Goal: Information Seeking & Learning: Learn about a topic

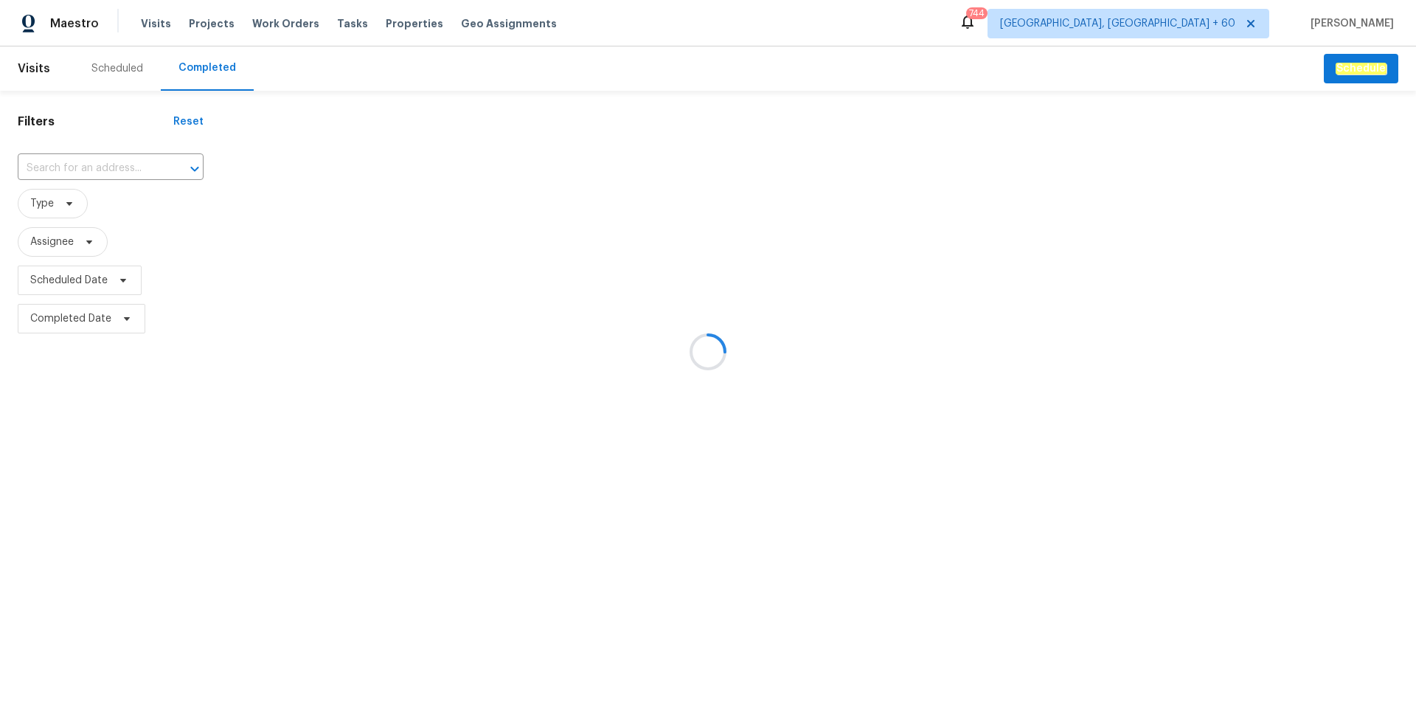
click at [101, 165] on div at bounding box center [708, 351] width 1416 height 703
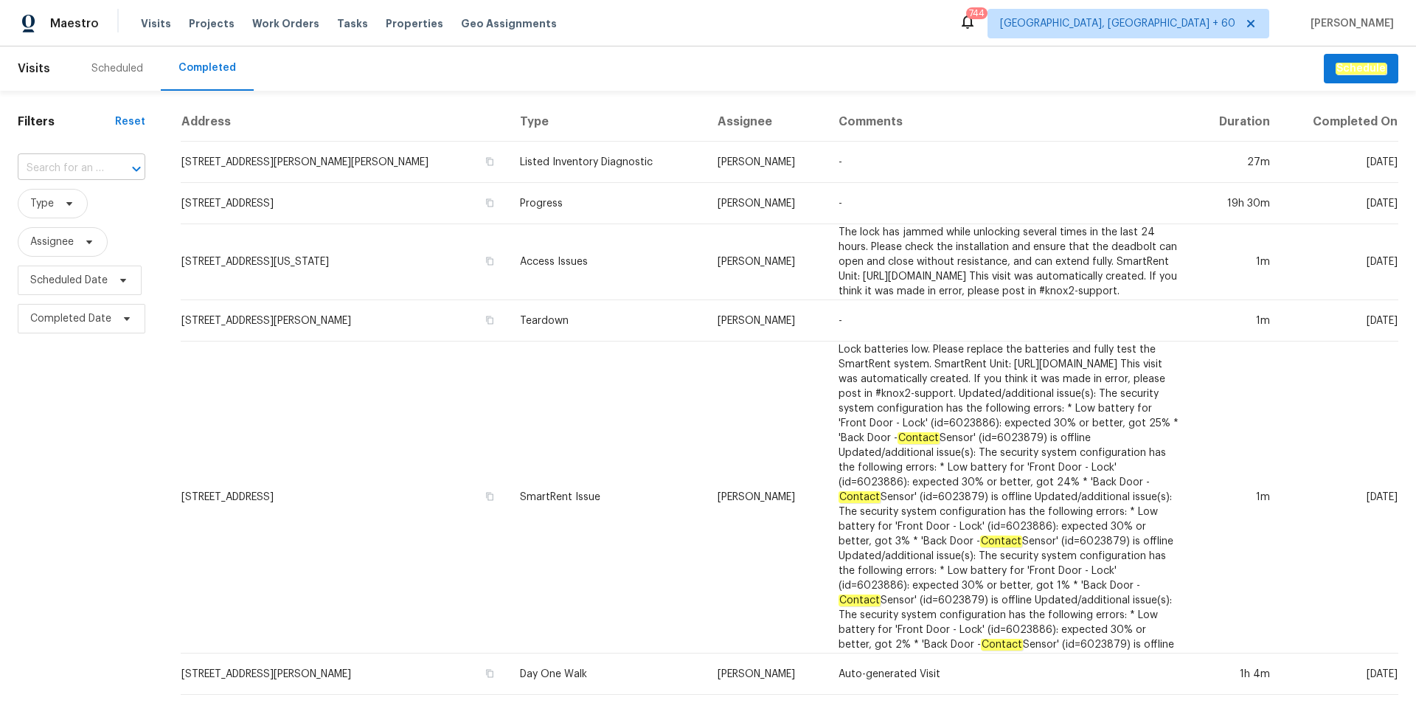
click at [91, 161] on input "text" at bounding box center [61, 168] width 86 height 23
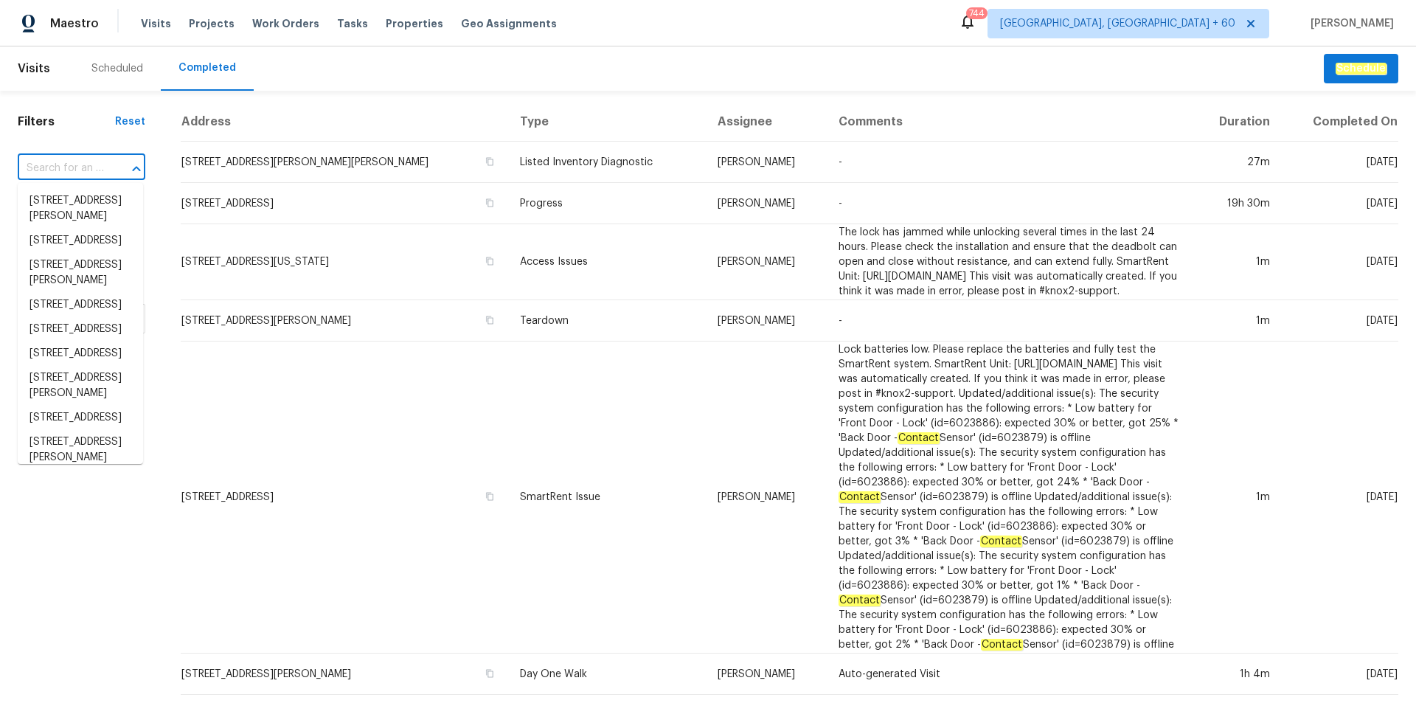
paste input "[STREET_ADDRESS]"
type input "[STREET_ADDRESS]"
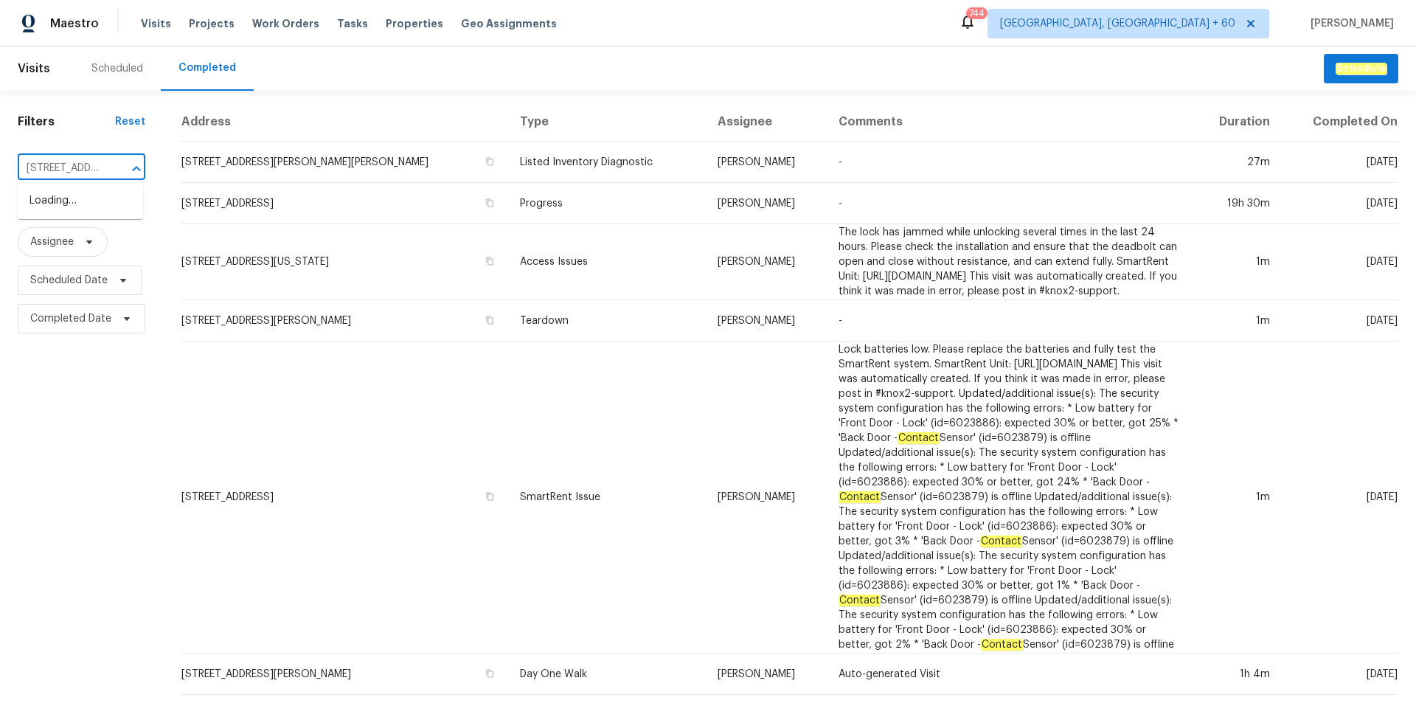
scroll to position [0, 128]
click at [95, 213] on li "[STREET_ADDRESS]" at bounding box center [80, 201] width 125 height 24
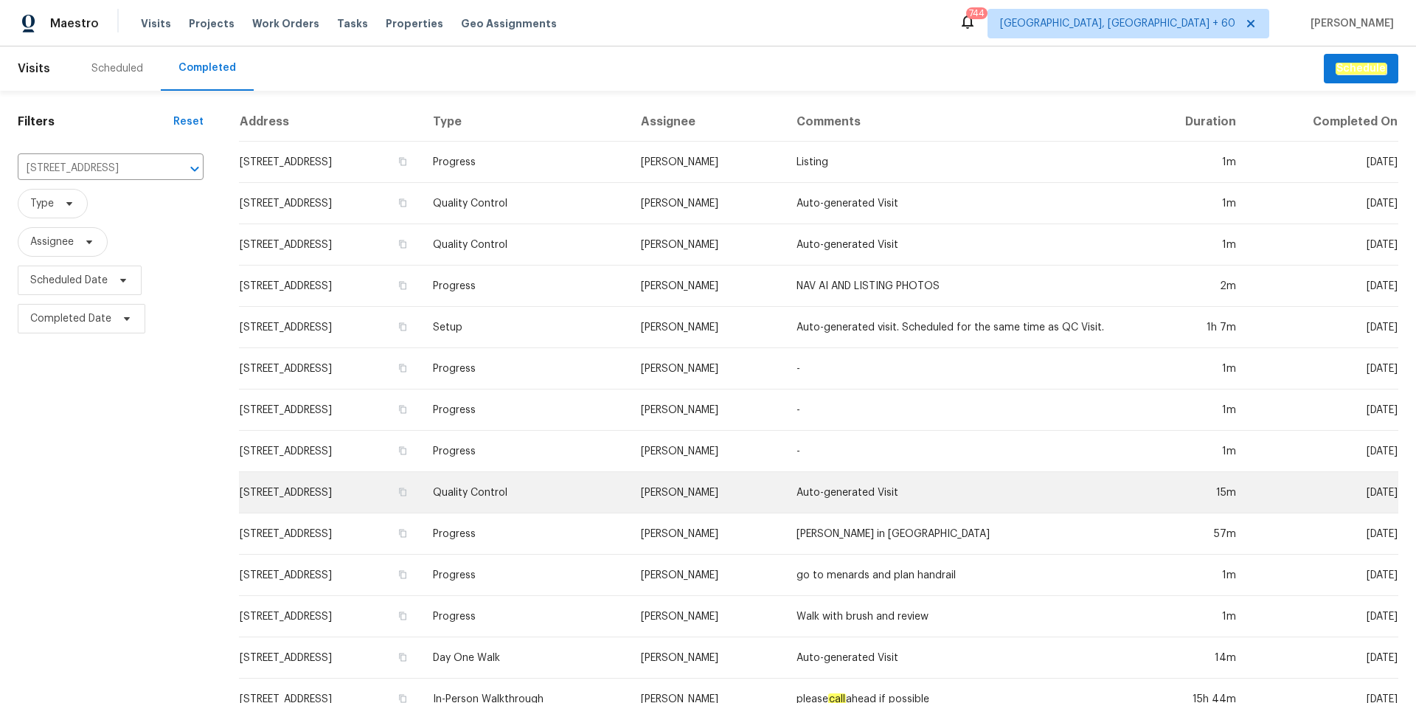
scroll to position [40, 0]
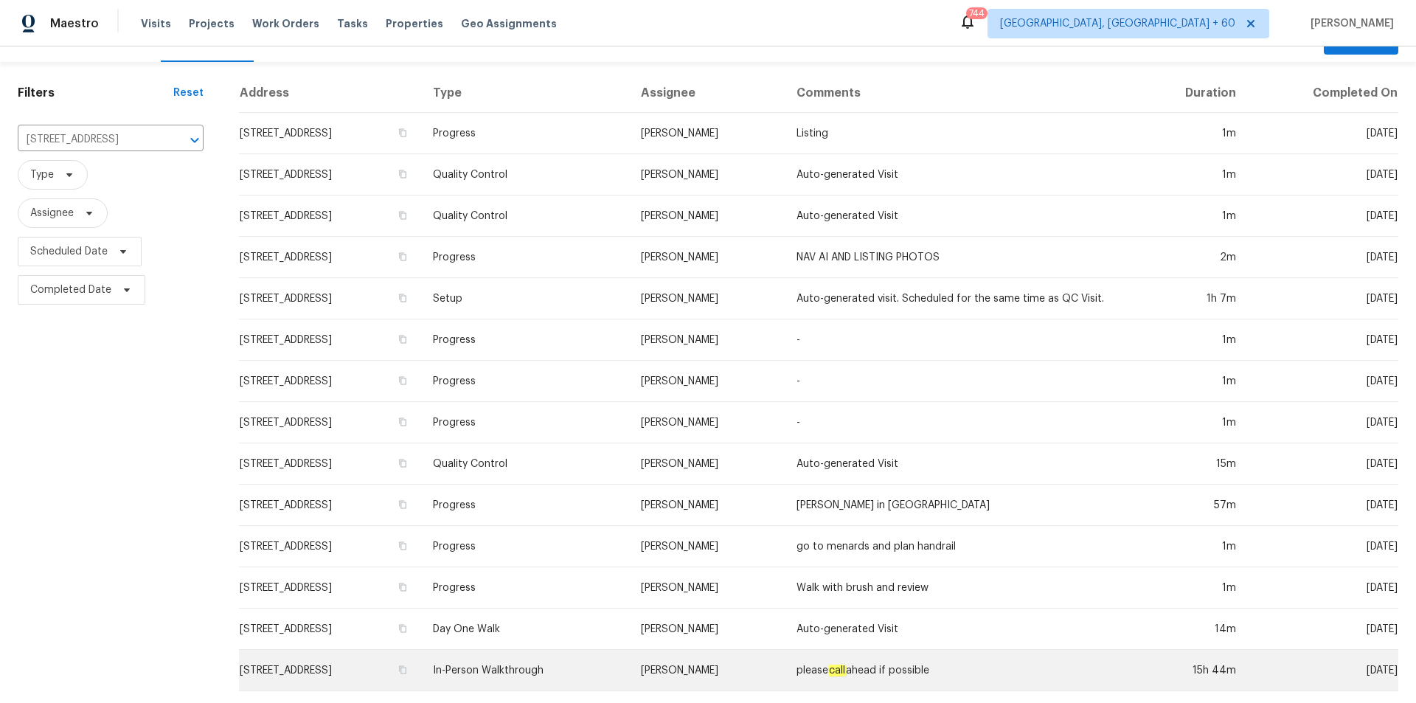
click at [613, 666] on td "In-Person Walkthrough" at bounding box center [524, 670] width 207 height 41
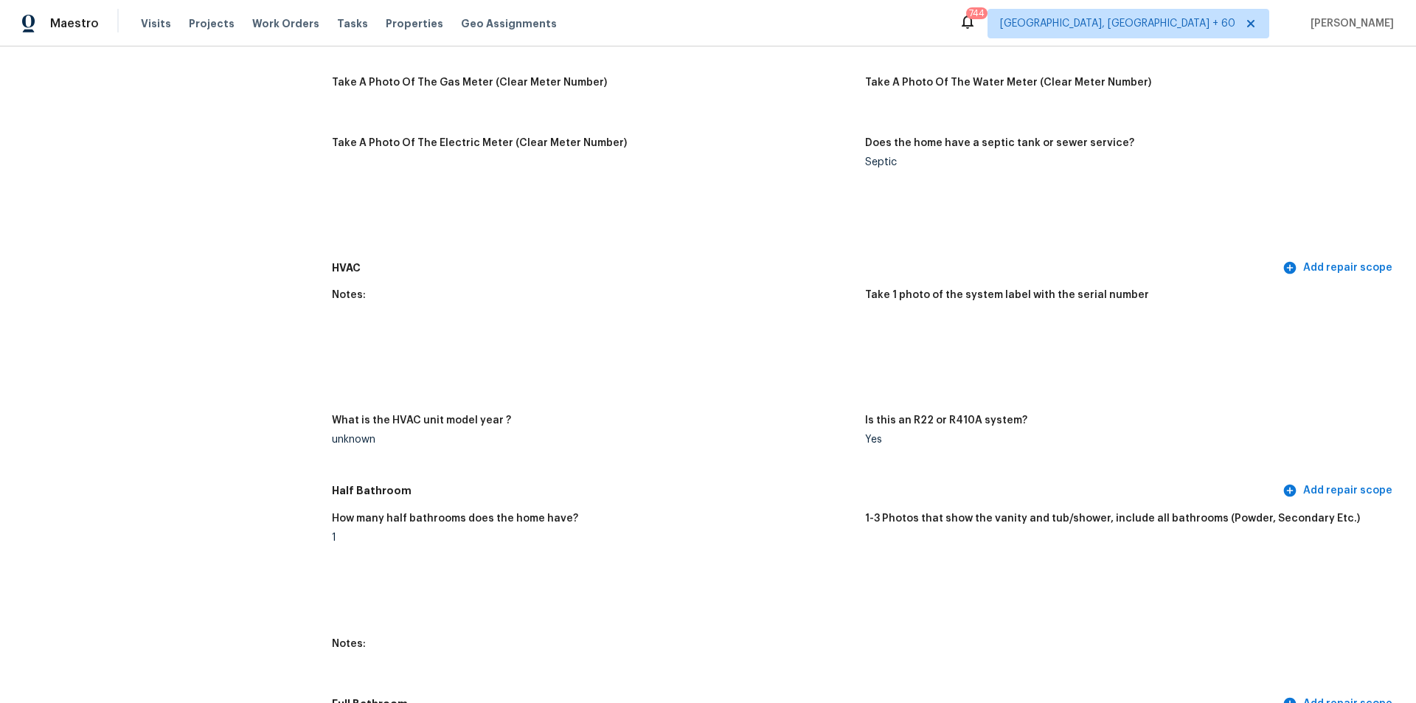
scroll to position [1622, 0]
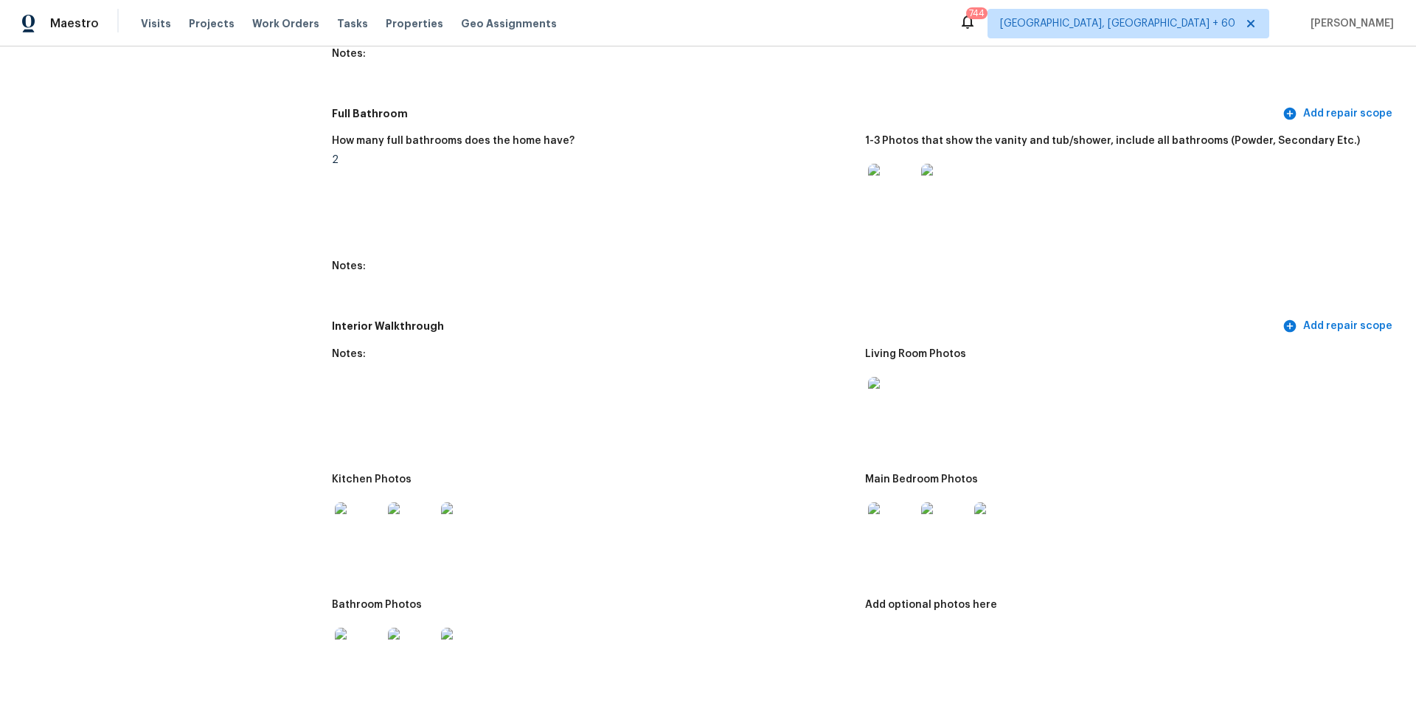
click at [888, 395] on img at bounding box center [891, 400] width 47 height 47
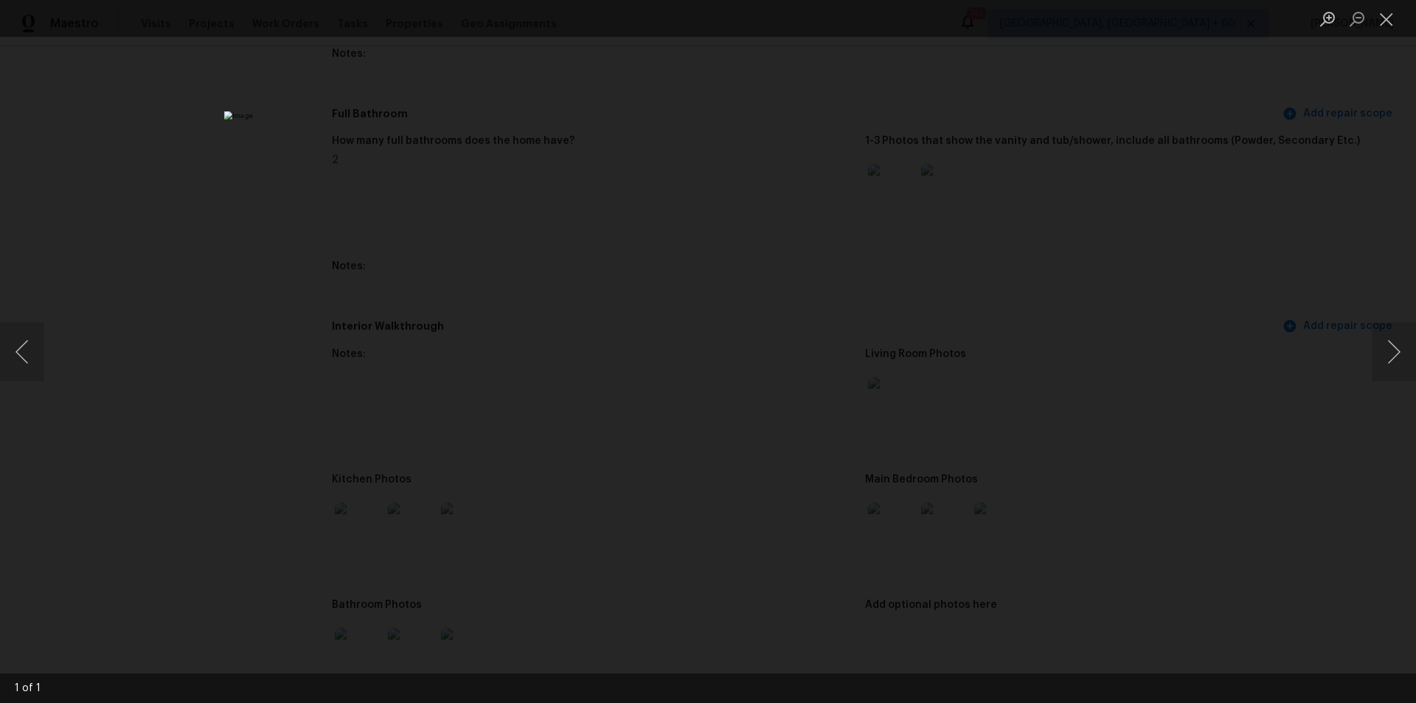
click at [1111, 136] on div "Lightbox" at bounding box center [708, 351] width 1416 height 703
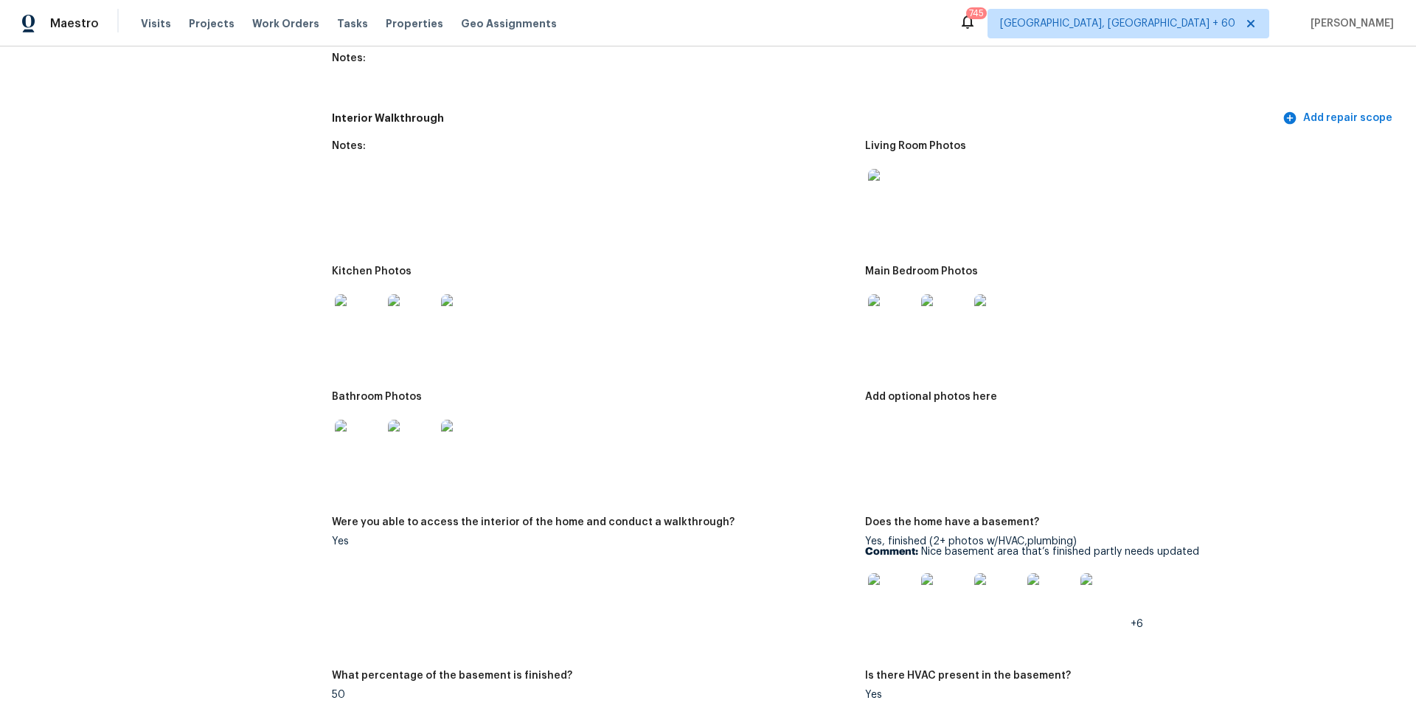
scroll to position [1843, 0]
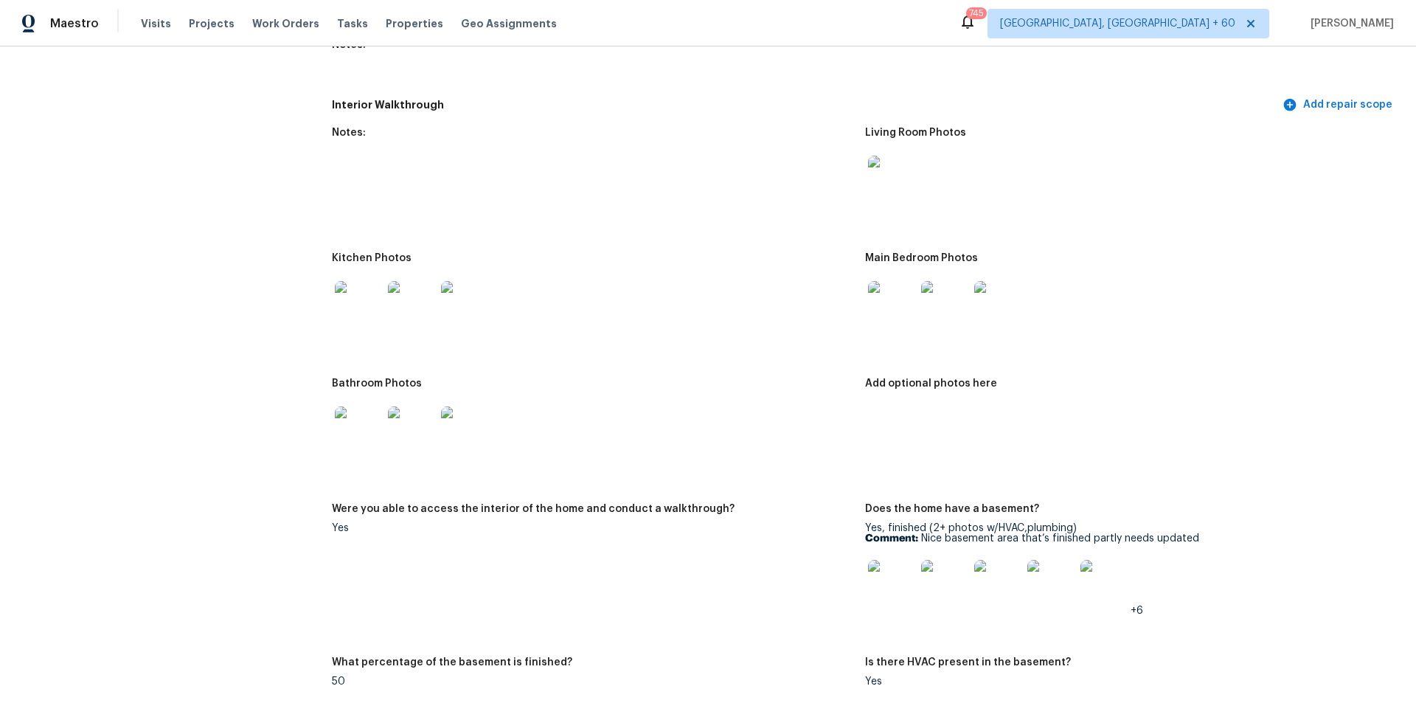
click at [353, 287] on img at bounding box center [358, 304] width 47 height 47
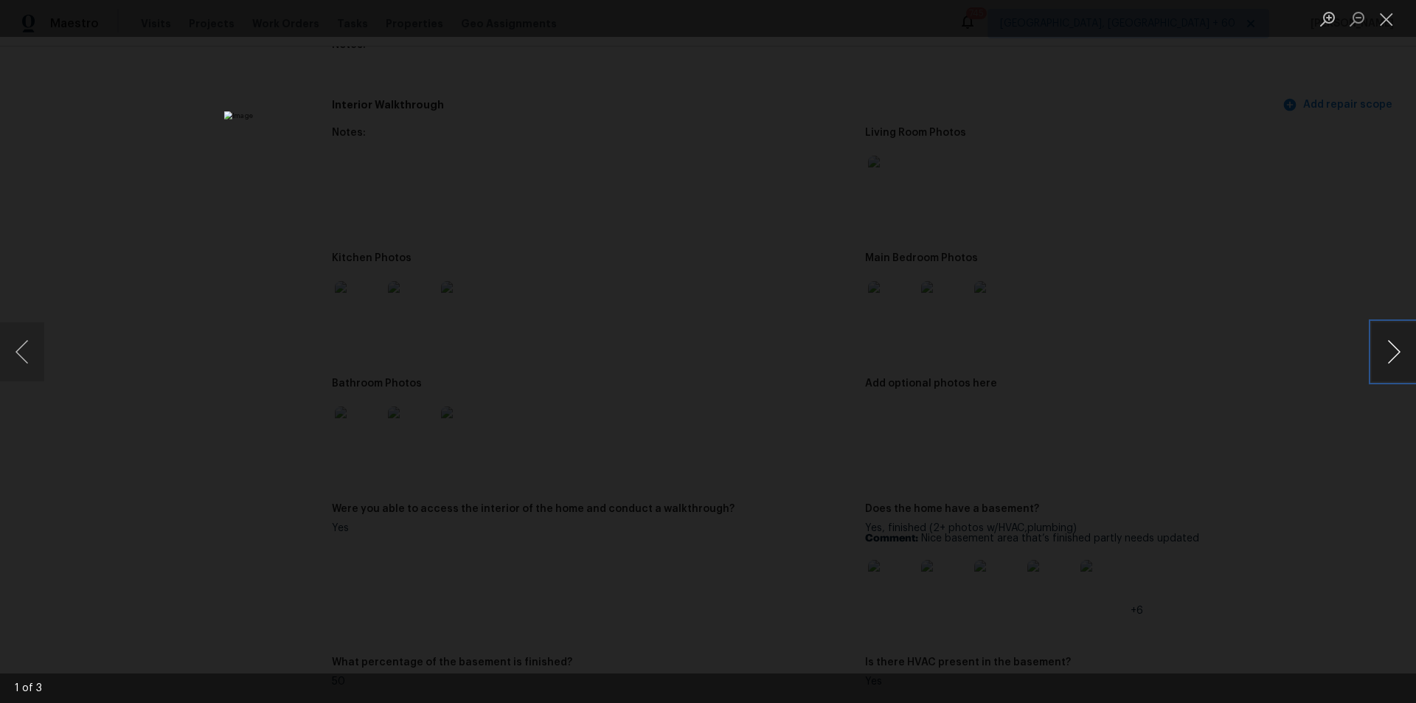
click at [1385, 360] on button "Next image" at bounding box center [1393, 351] width 44 height 59
click at [1387, 352] on button "Next image" at bounding box center [1393, 351] width 44 height 59
click at [1191, 131] on div "Lightbox" at bounding box center [708, 351] width 1416 height 703
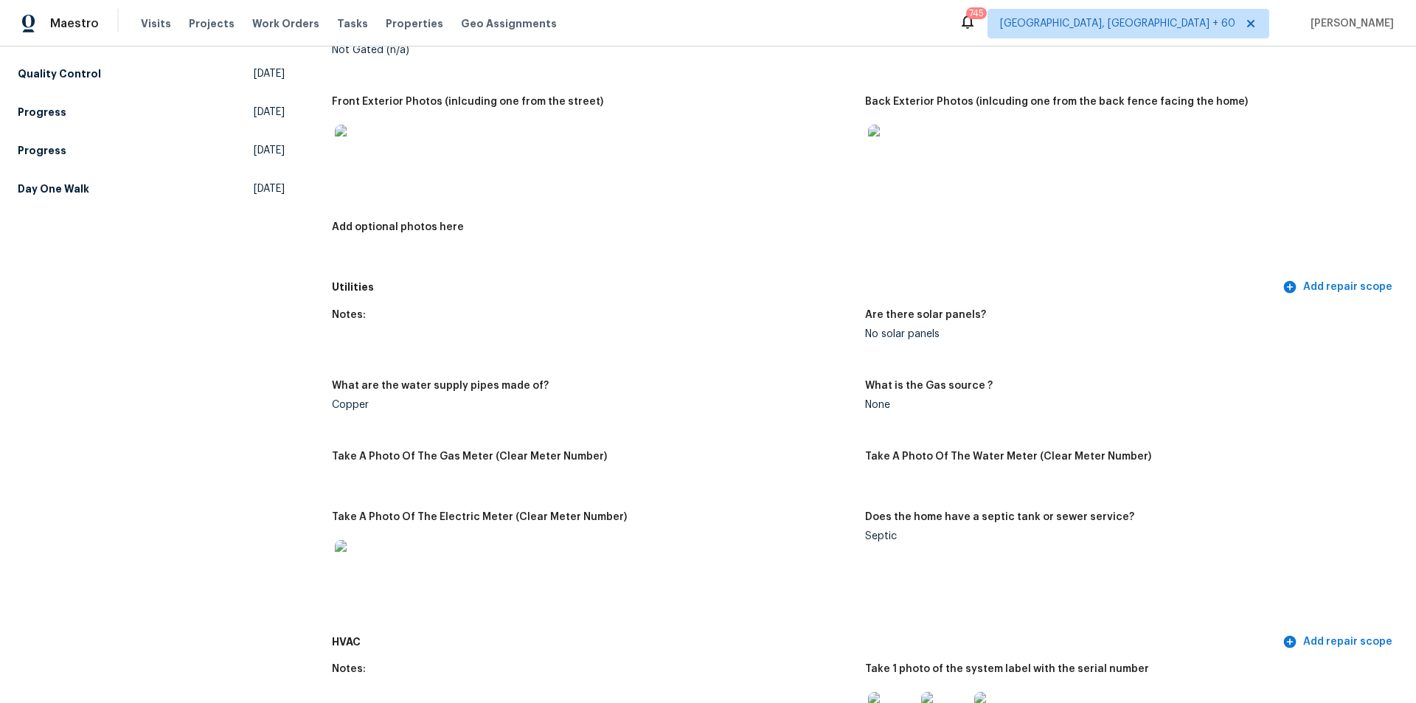
scroll to position [664, 0]
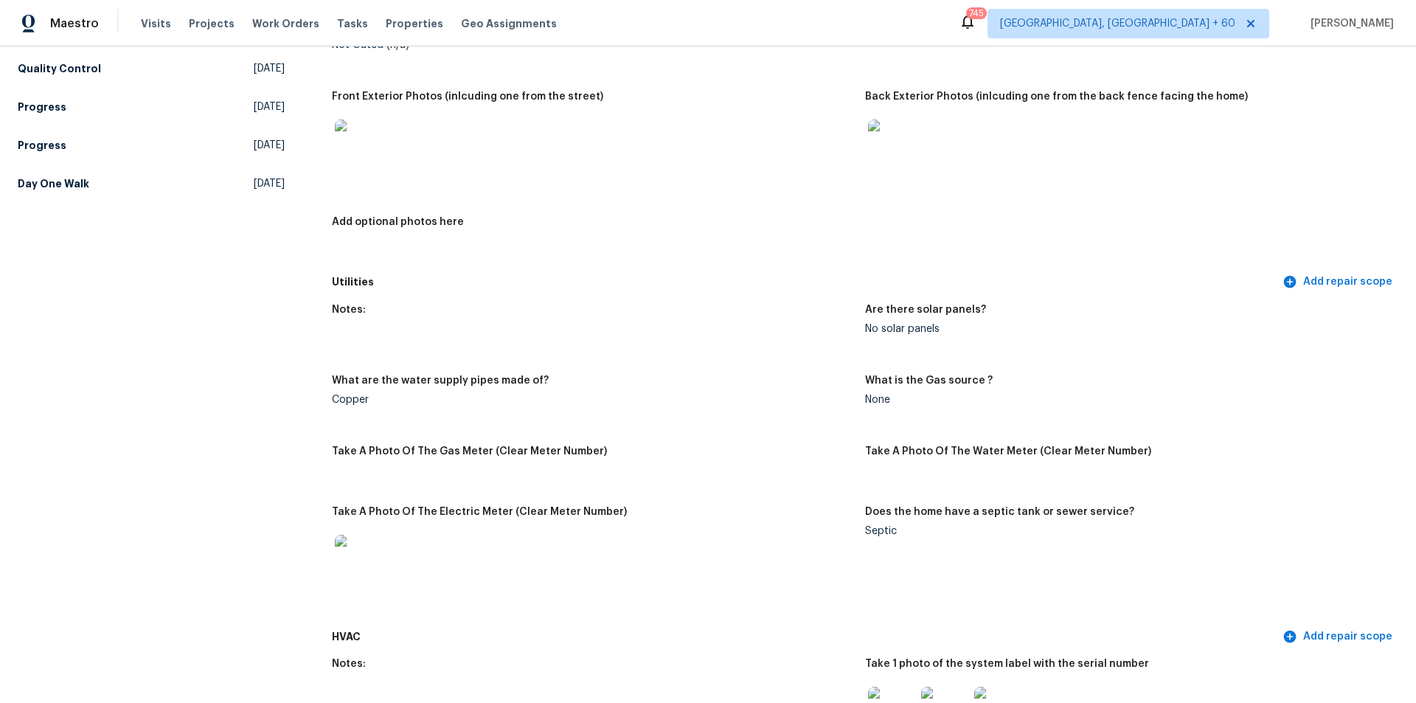
click at [883, 134] on img at bounding box center [891, 142] width 47 height 47
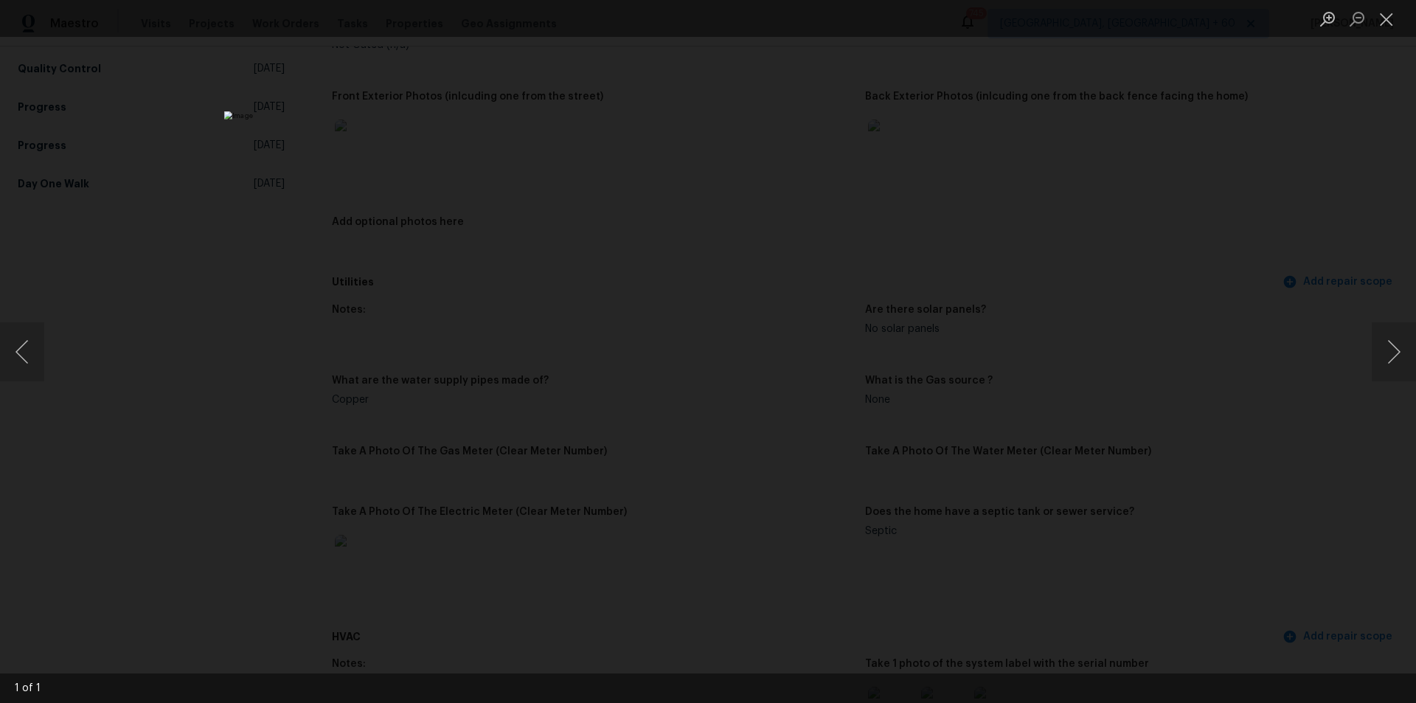
click at [1249, 122] on div "Lightbox" at bounding box center [708, 351] width 1416 height 703
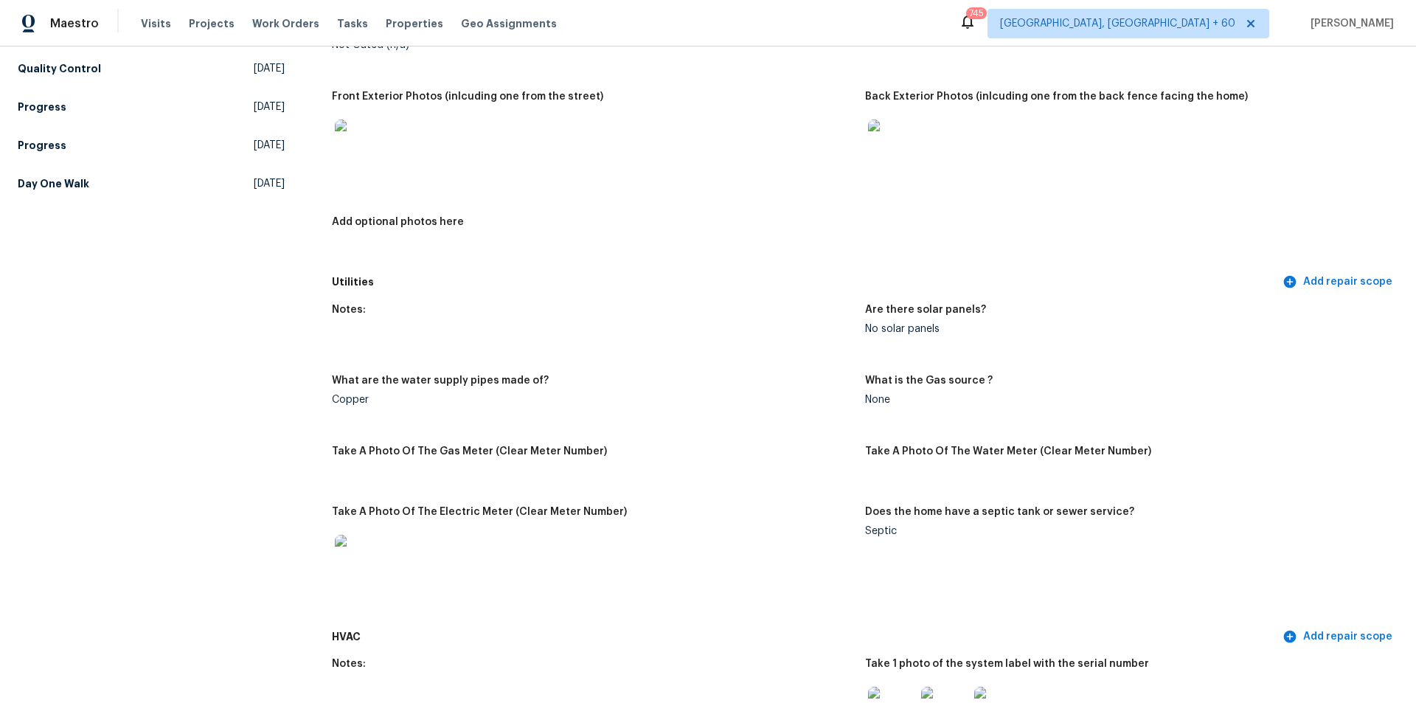
scroll to position [295, 0]
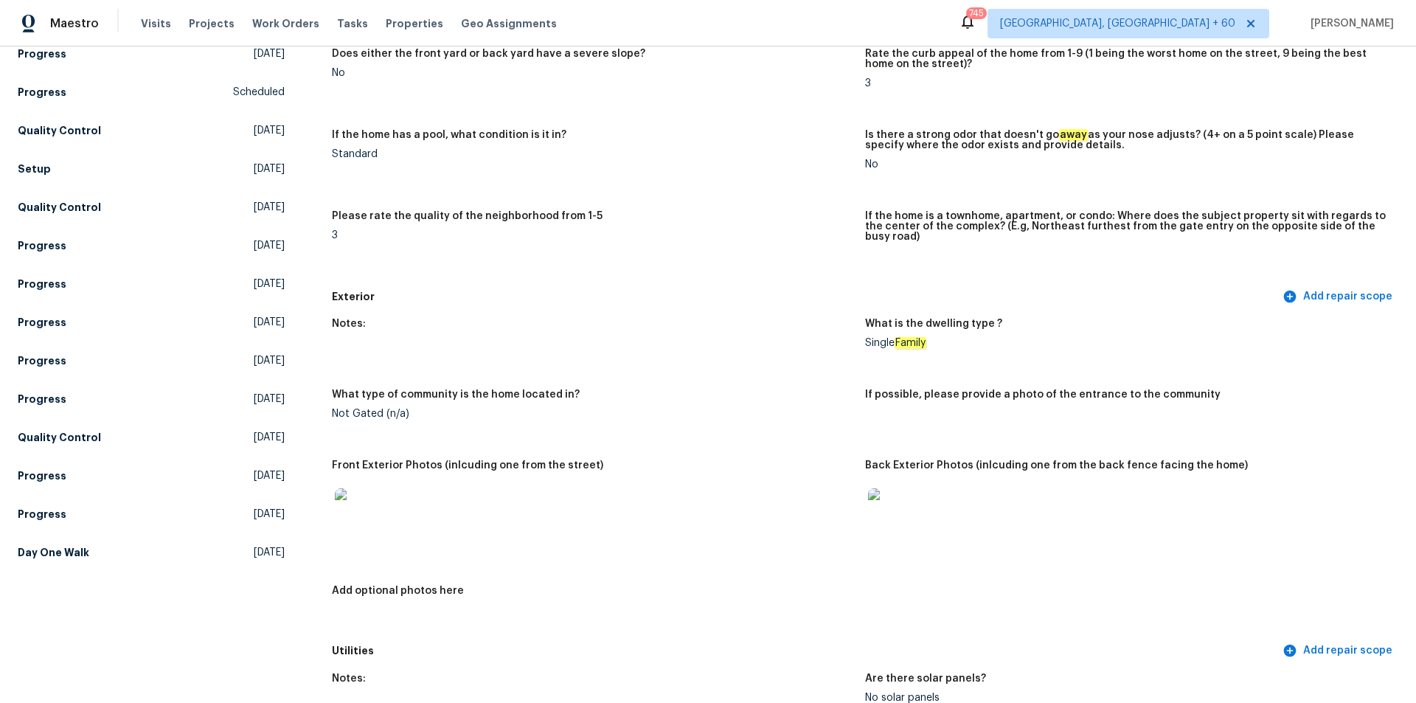
click at [346, 511] on img at bounding box center [358, 511] width 47 height 47
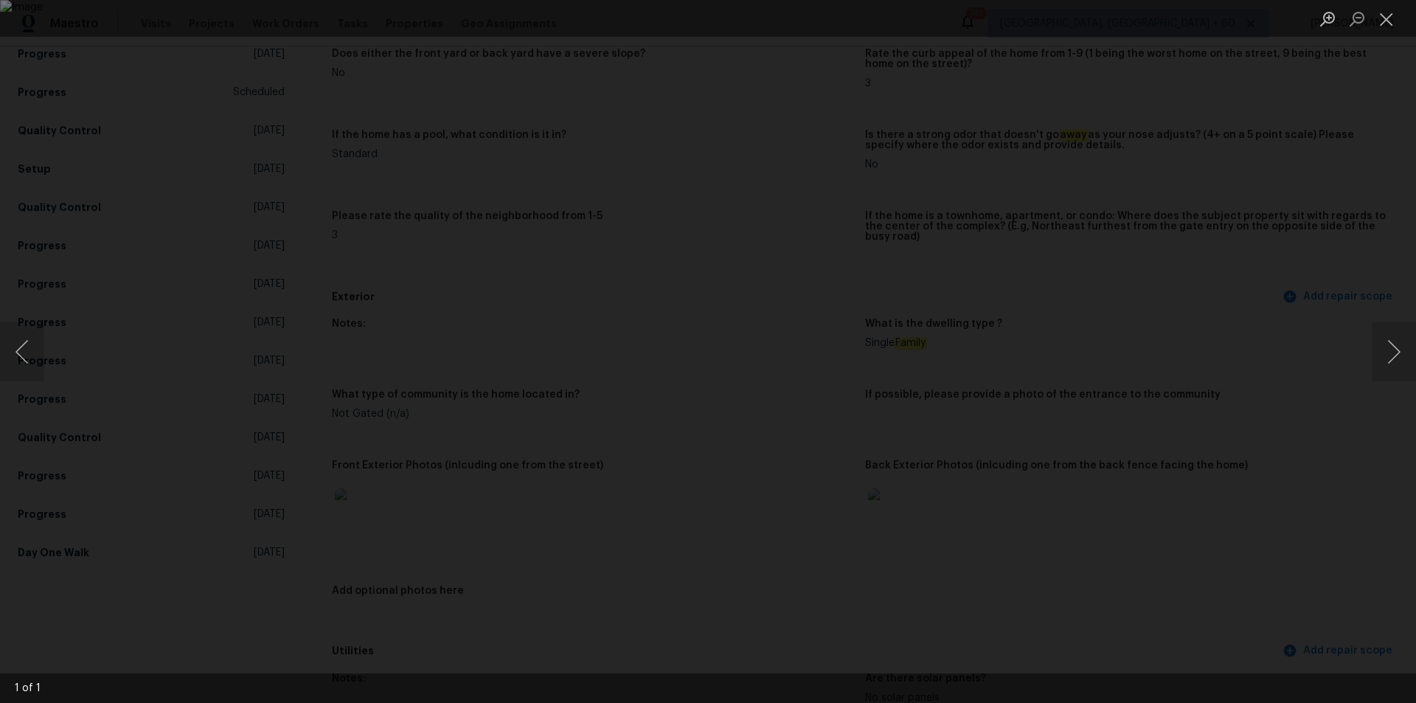
click at [1267, 190] on div "Lightbox" at bounding box center [708, 351] width 1416 height 703
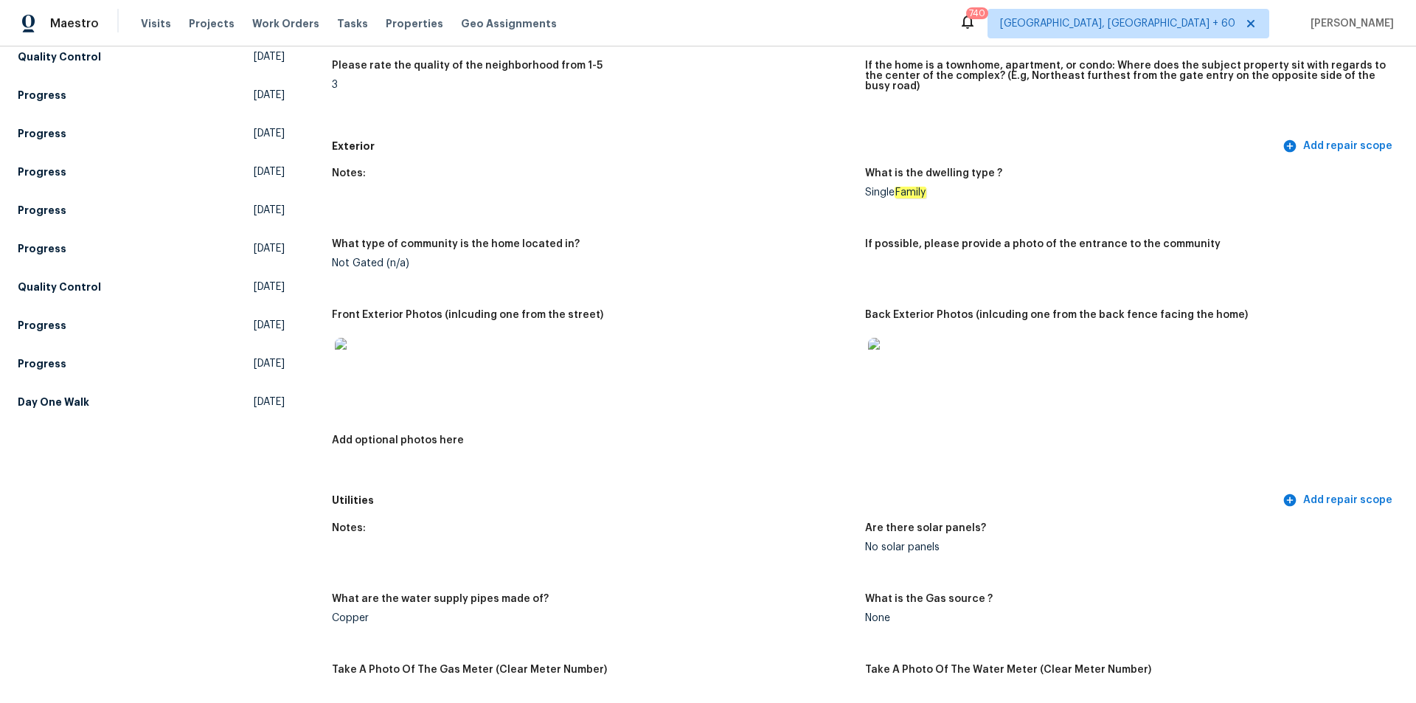
scroll to position [442, 0]
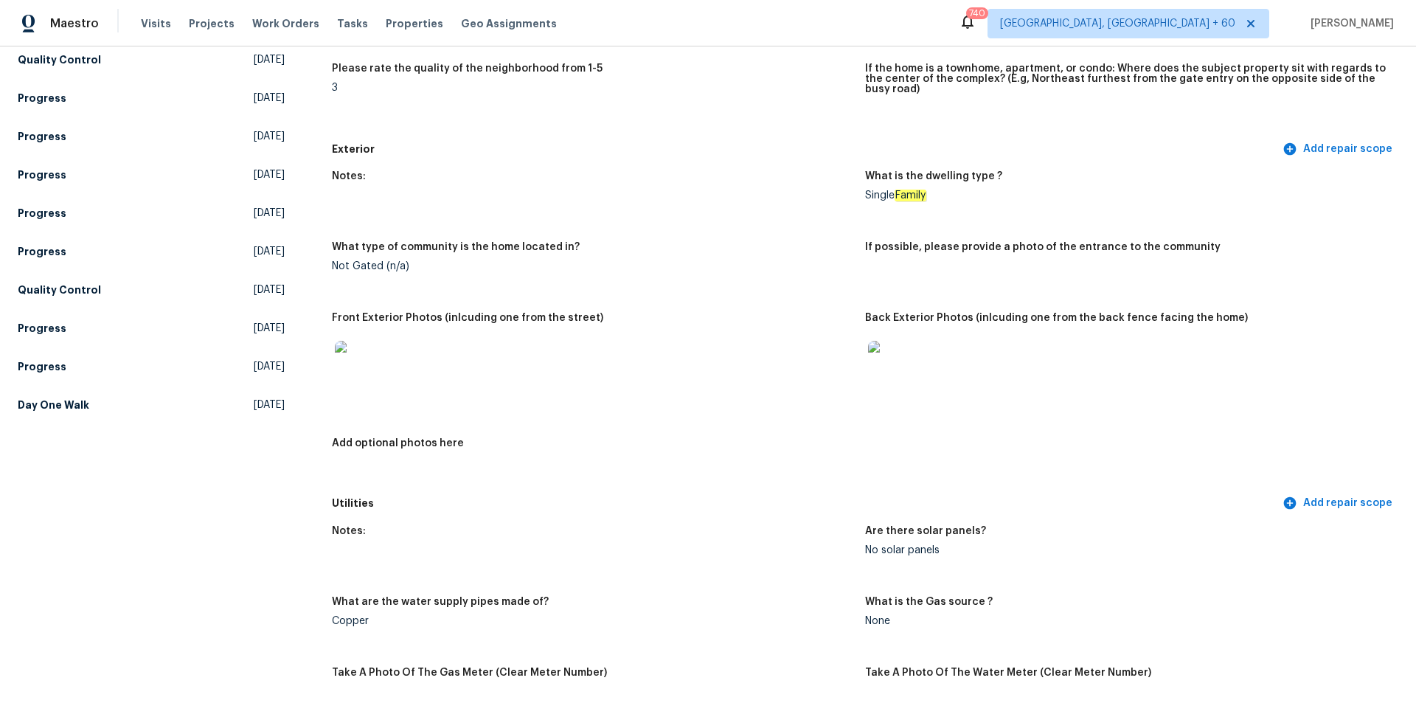
click at [865, 343] on div at bounding box center [891, 364] width 53 height 65
click at [882, 355] on img at bounding box center [891, 364] width 47 height 47
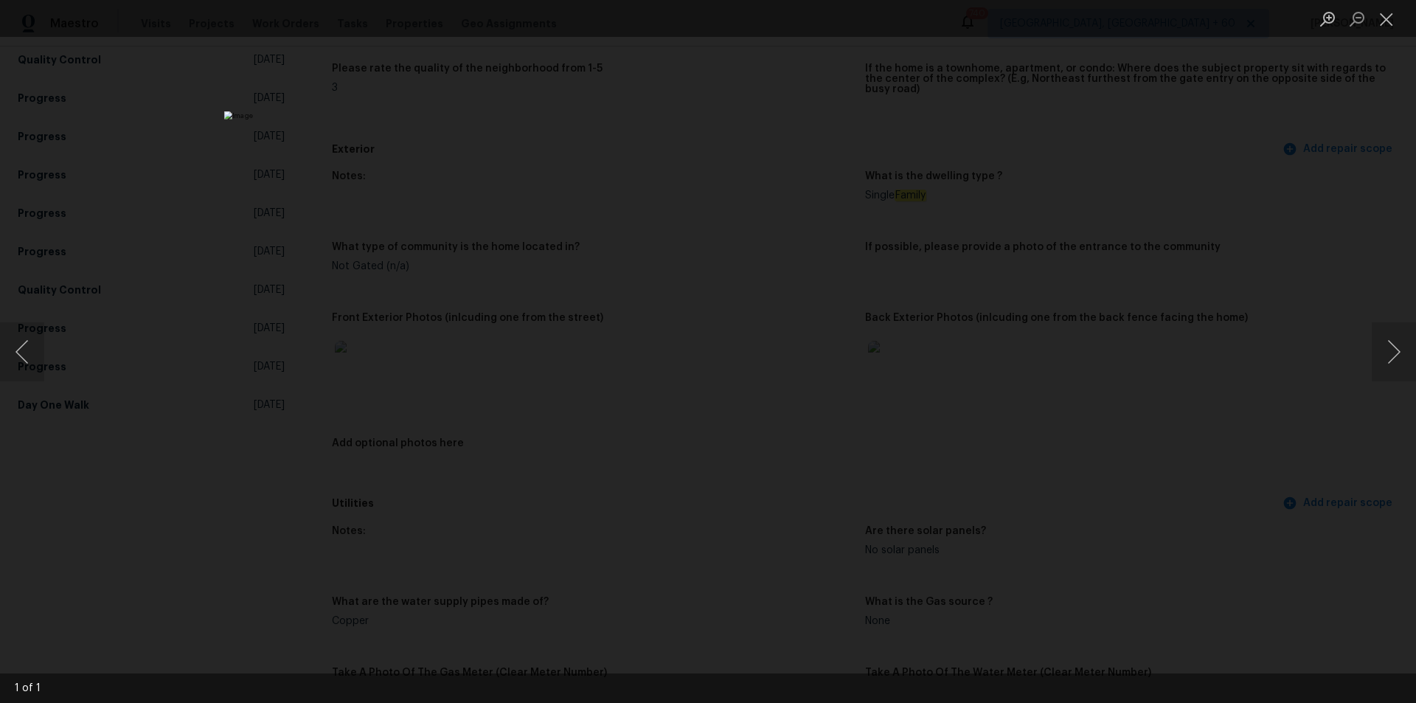
click at [1152, 285] on div "Lightbox" at bounding box center [708, 351] width 1416 height 703
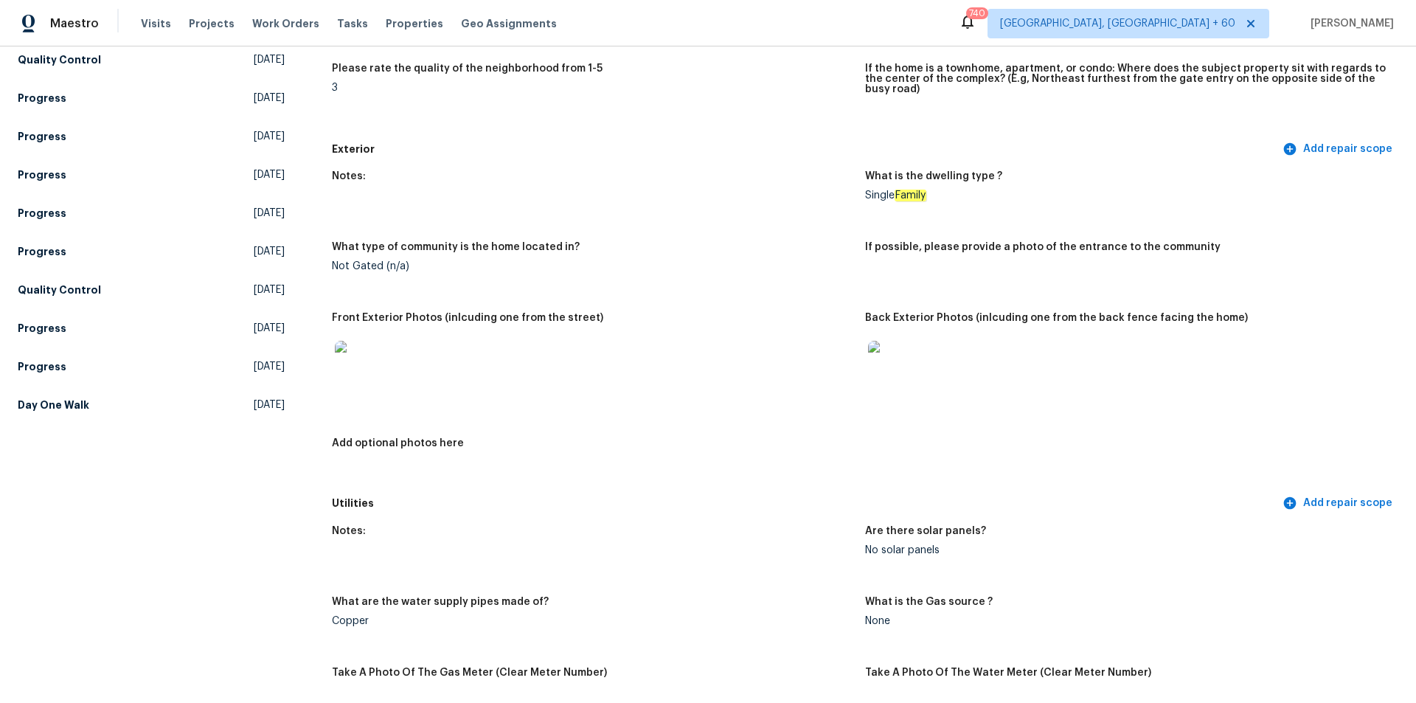
click at [632, 285] on div "Notes: What is the dwelling type ? Single Family What type of community is the …" at bounding box center [865, 325] width 1066 height 327
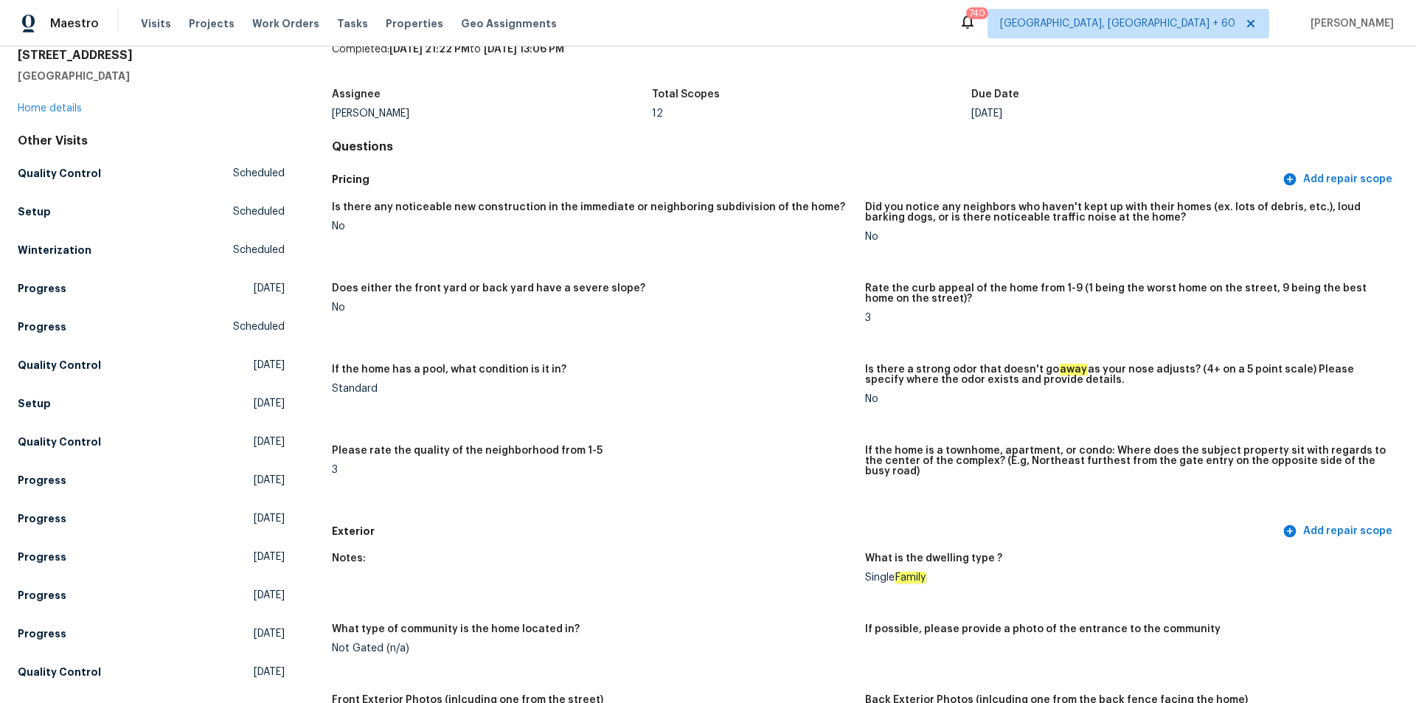
scroll to position [3442, 0]
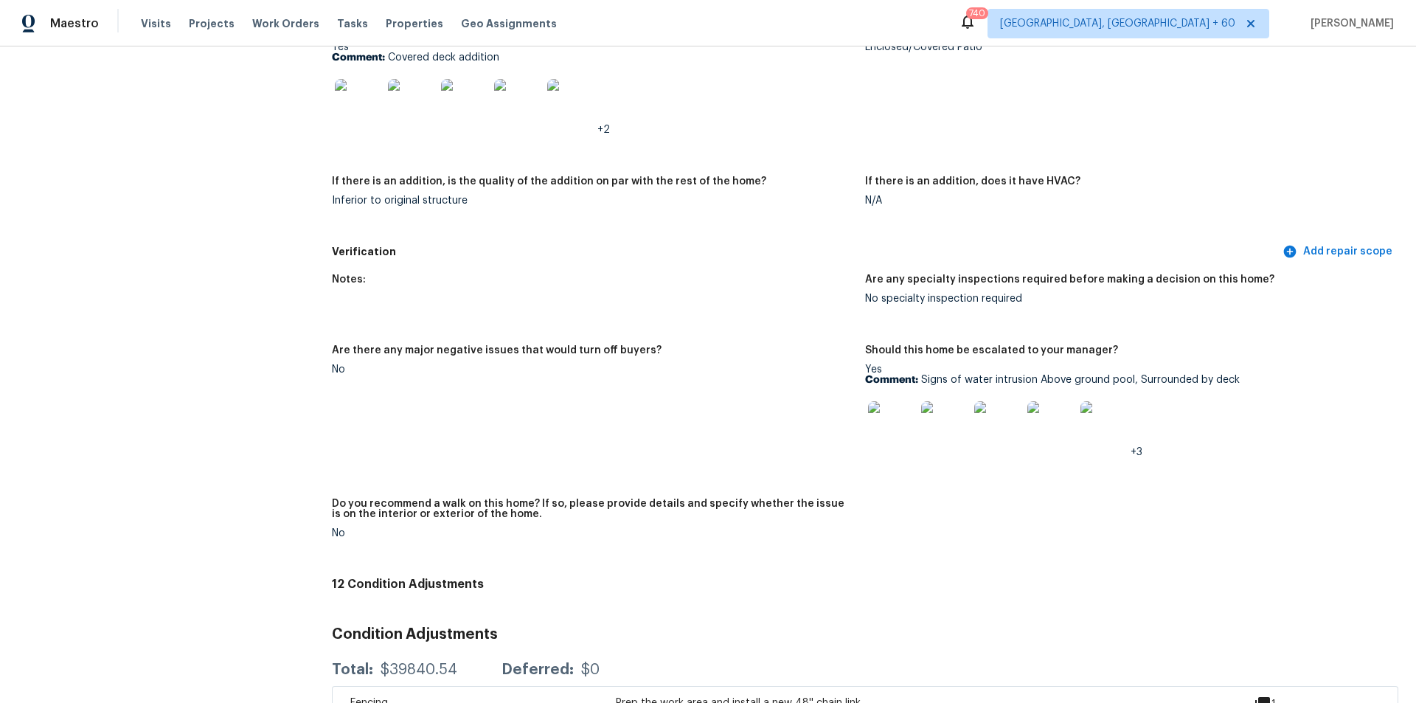
click at [875, 413] on img at bounding box center [891, 424] width 47 height 47
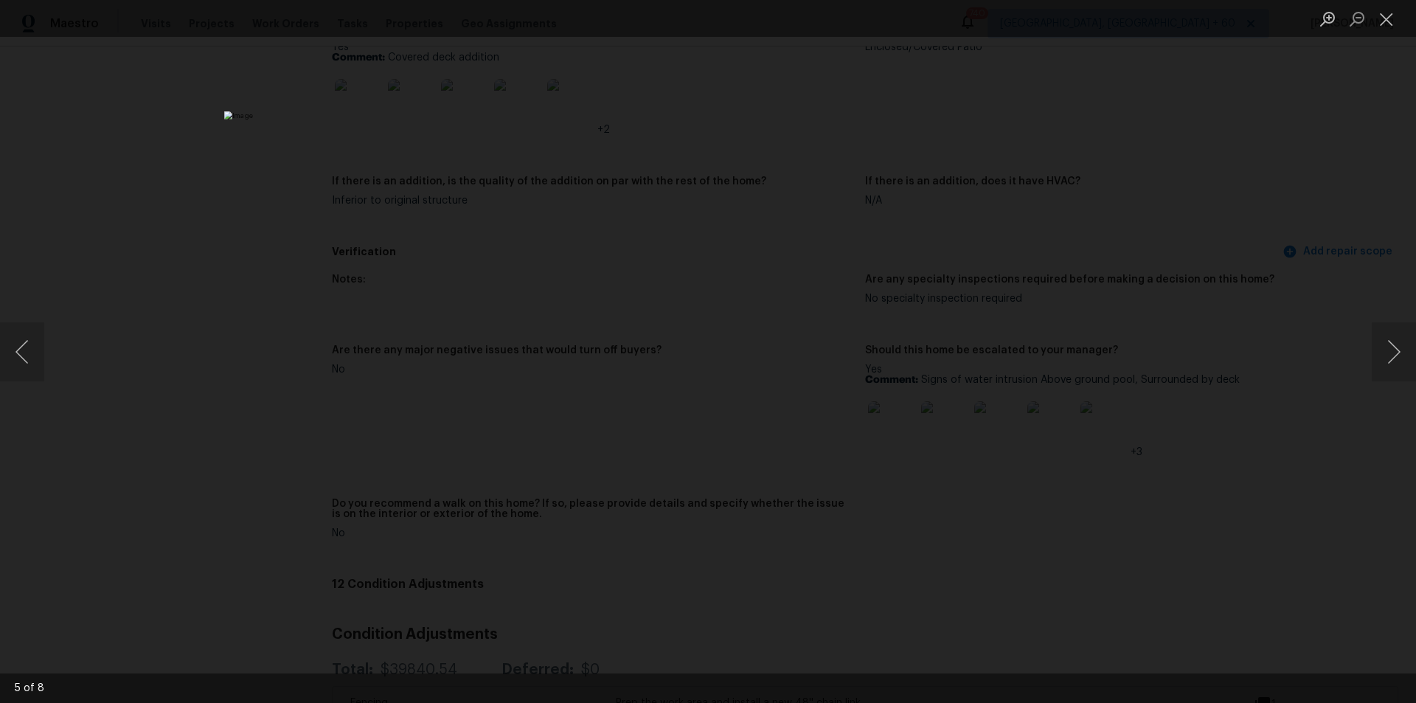
click at [1020, 288] on div "Lightbox" at bounding box center [708, 351] width 1416 height 703
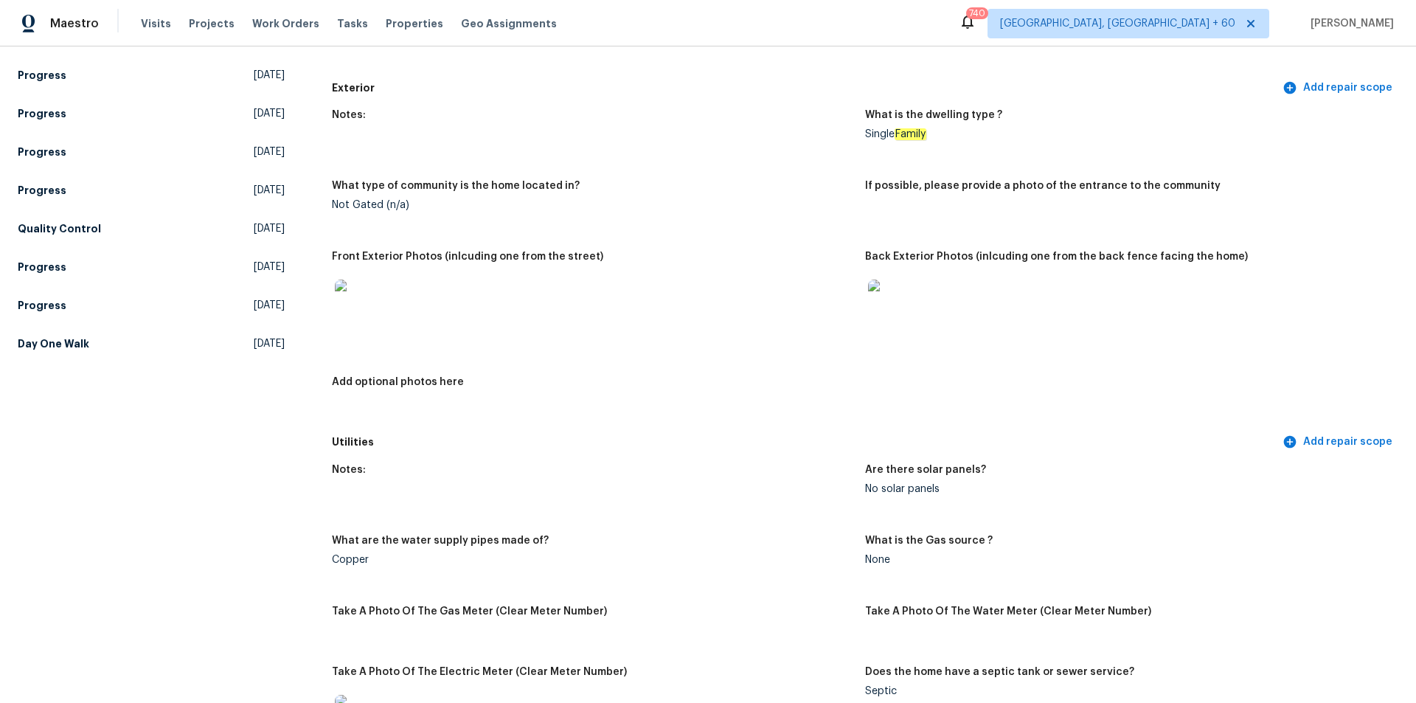
scroll to position [503, 0]
click at [53, 341] on h5 "Day One Walk" at bounding box center [54, 344] width 72 height 15
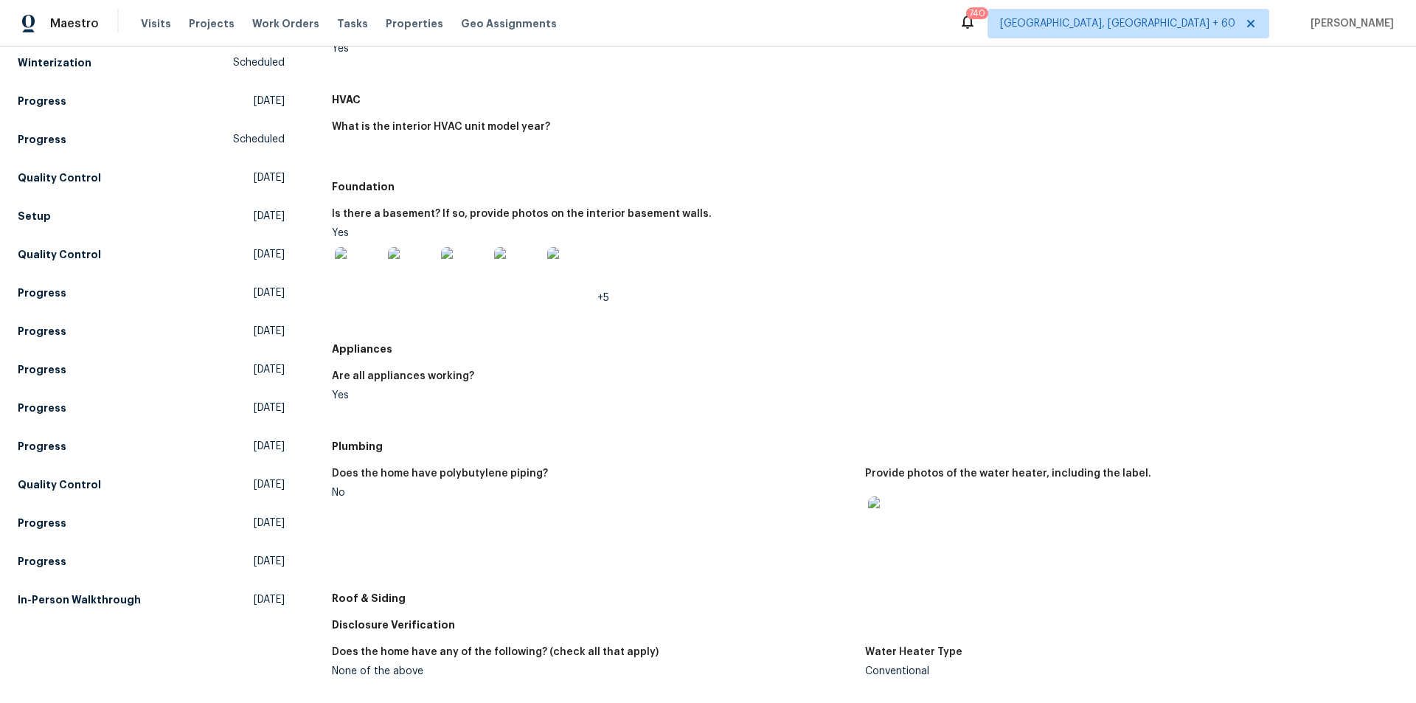
scroll to position [516, 0]
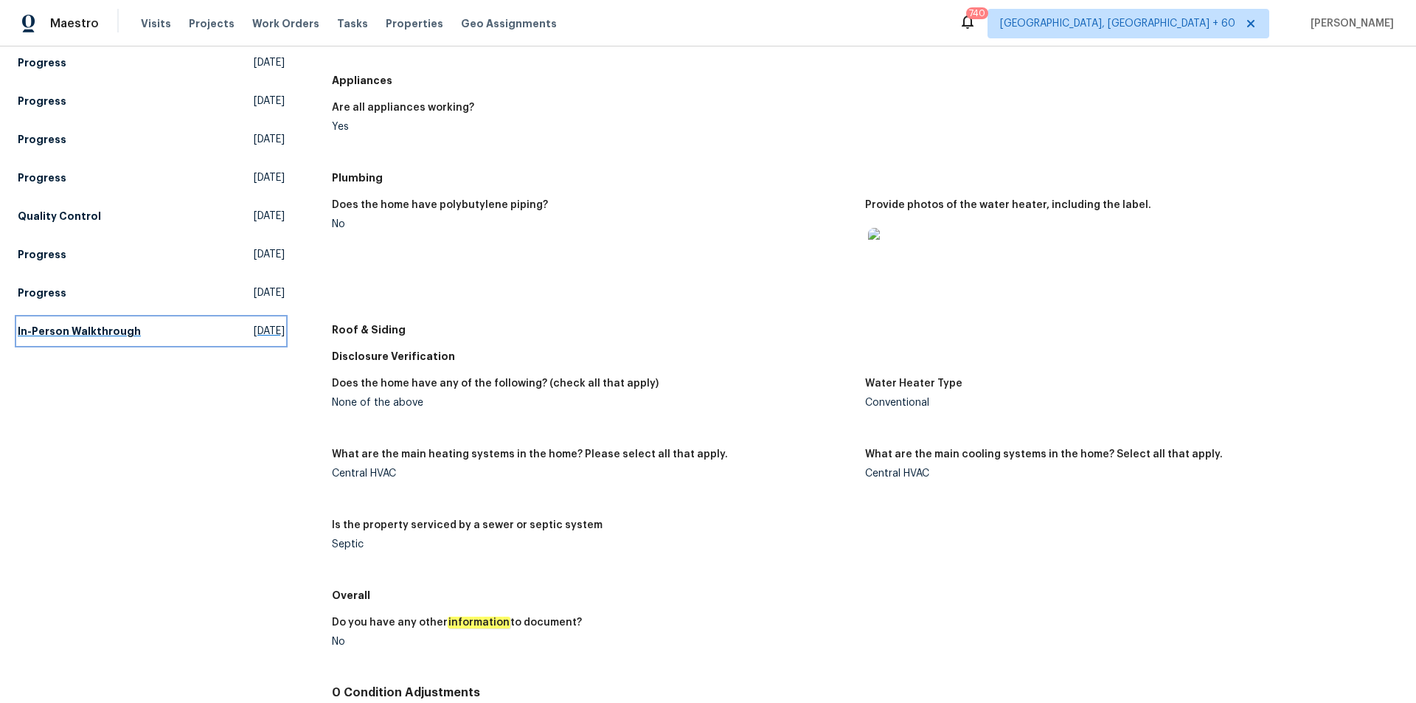
click at [61, 328] on h5 "In-Person Walkthrough" at bounding box center [79, 331] width 123 height 15
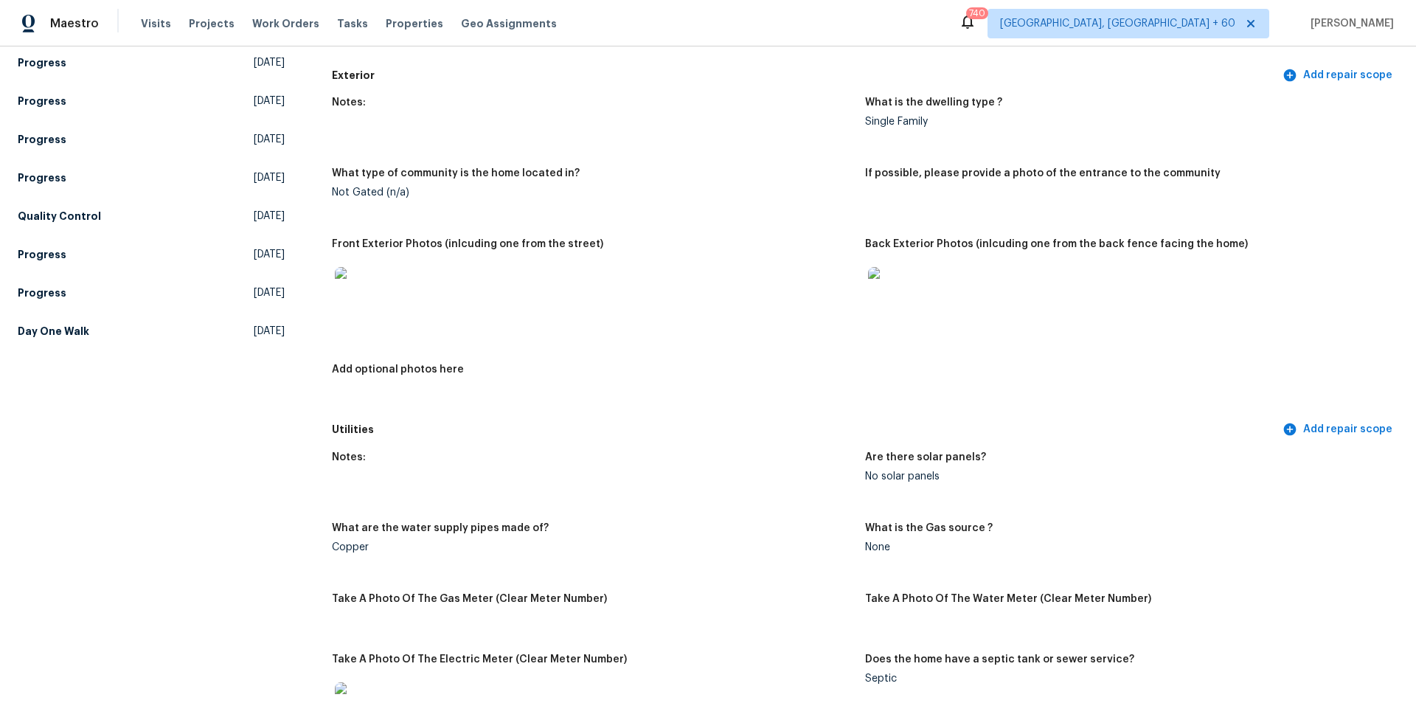
scroll to position [3442, 0]
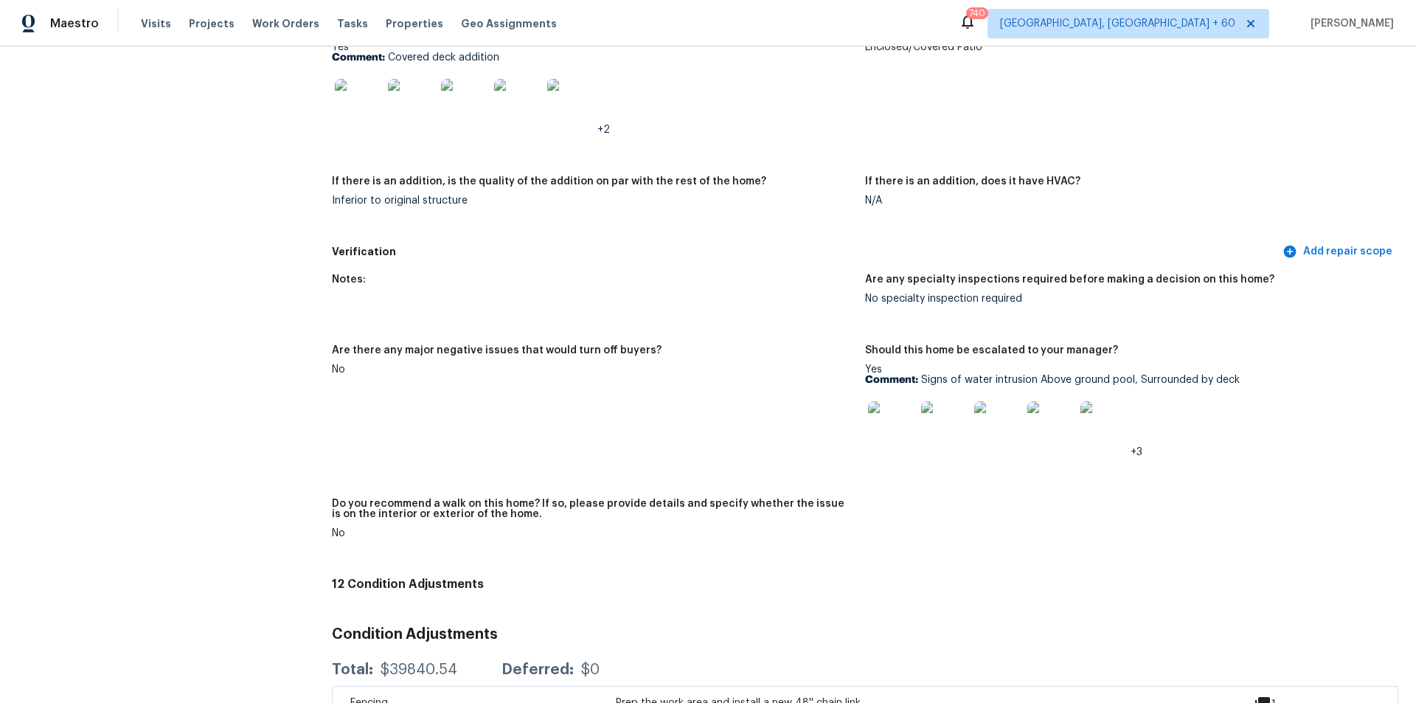
click at [1107, 415] on img at bounding box center [1103, 424] width 47 height 47
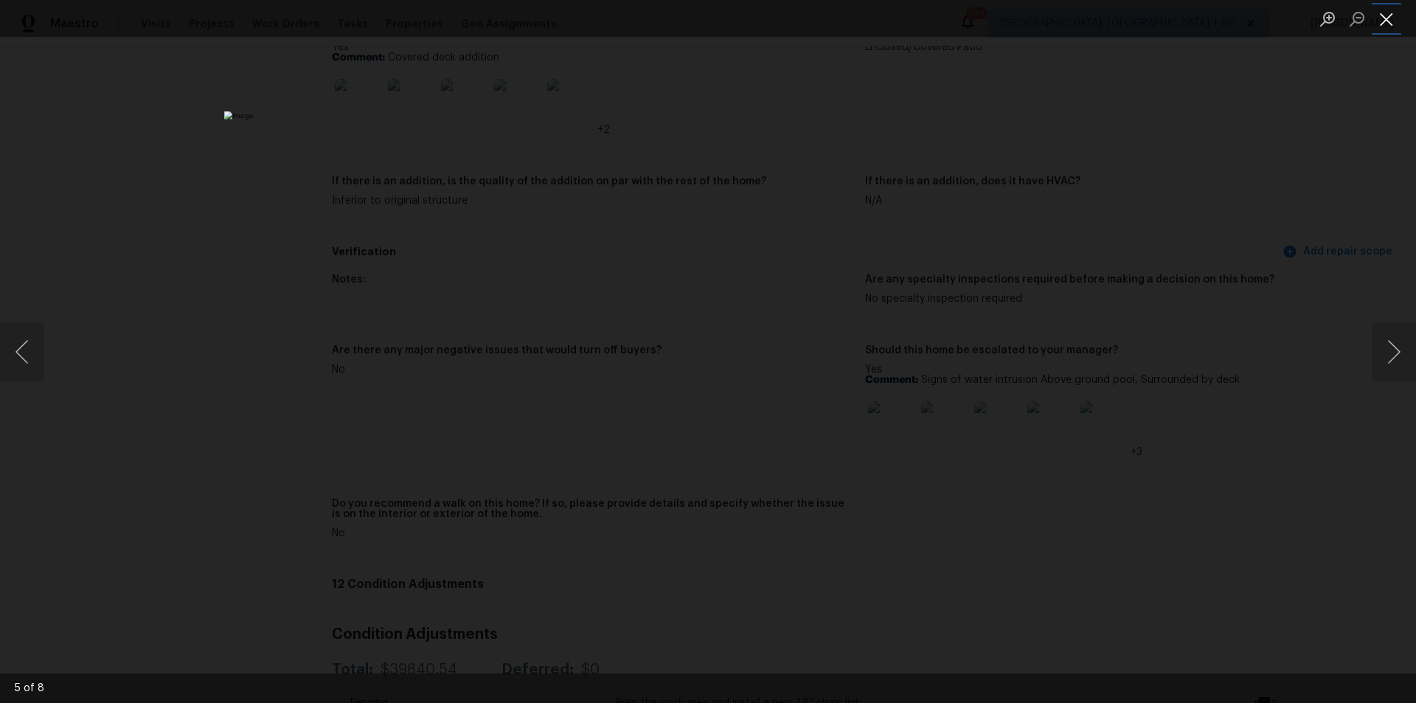
click at [1399, 15] on button "Close lightbox" at bounding box center [1385, 19] width 29 height 26
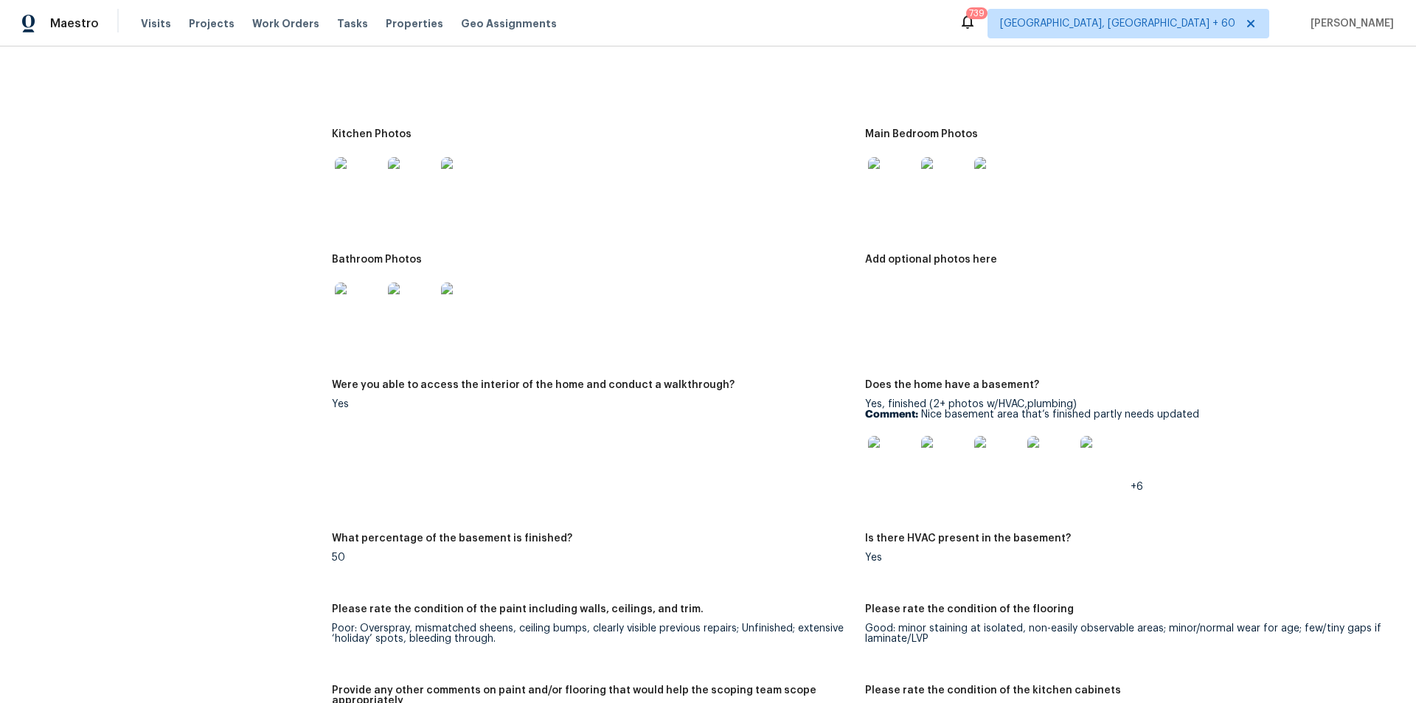
scroll to position [2041, 0]
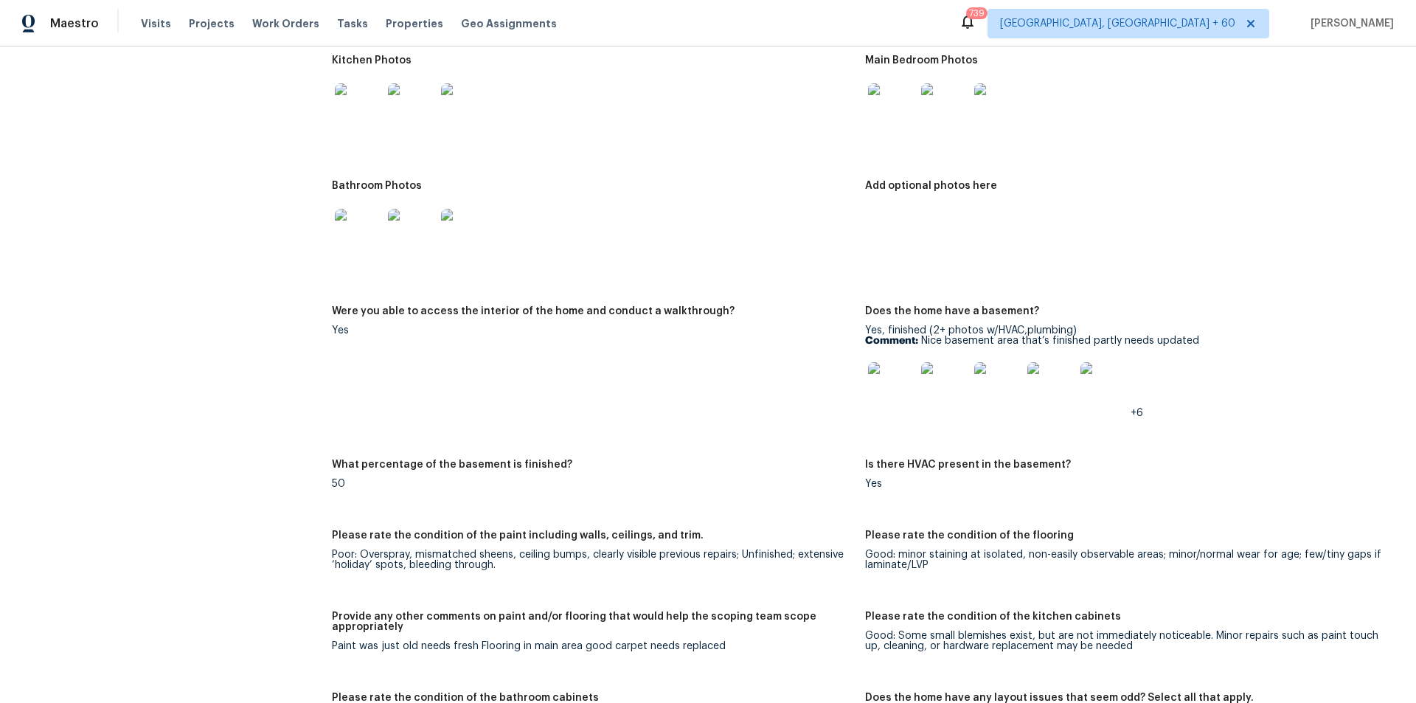
click at [874, 372] on img at bounding box center [891, 385] width 47 height 47
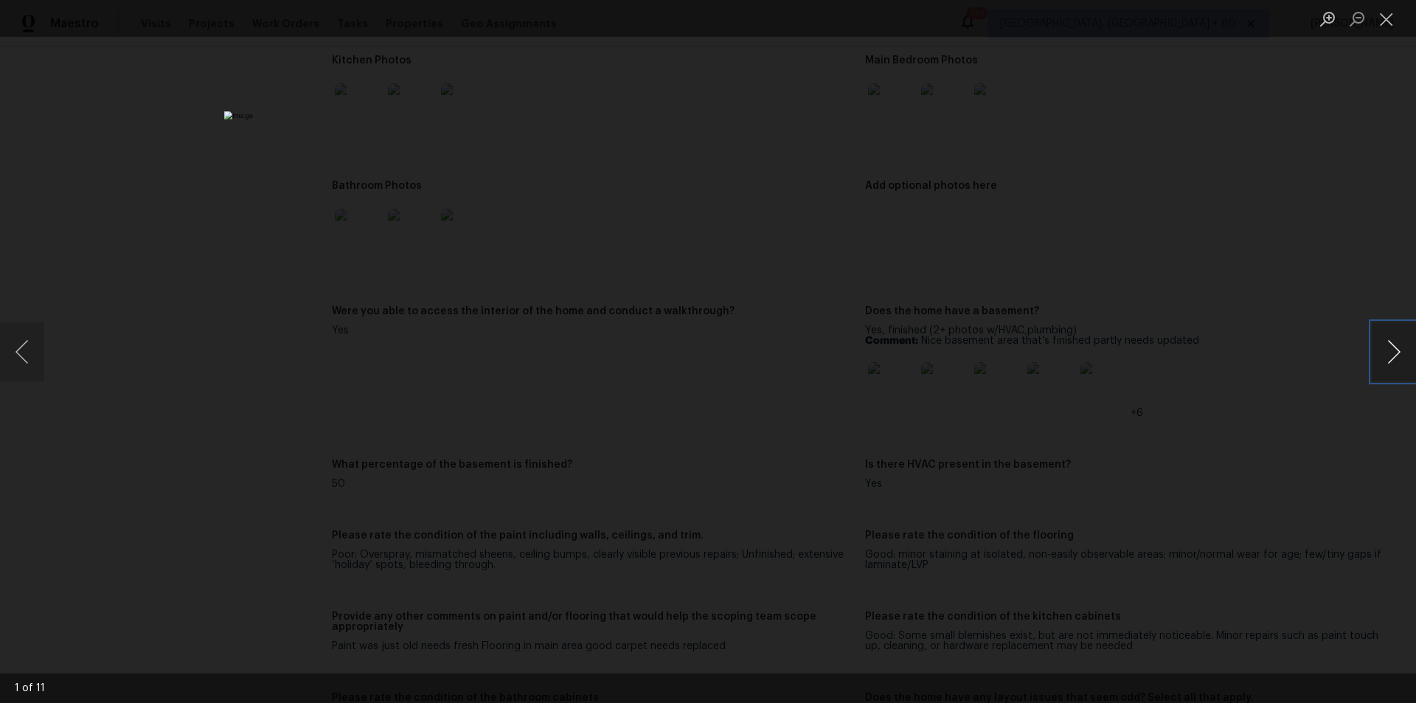
click at [1380, 344] on button "Next image" at bounding box center [1393, 351] width 44 height 59
click at [1383, 344] on button "Next image" at bounding box center [1393, 351] width 44 height 59
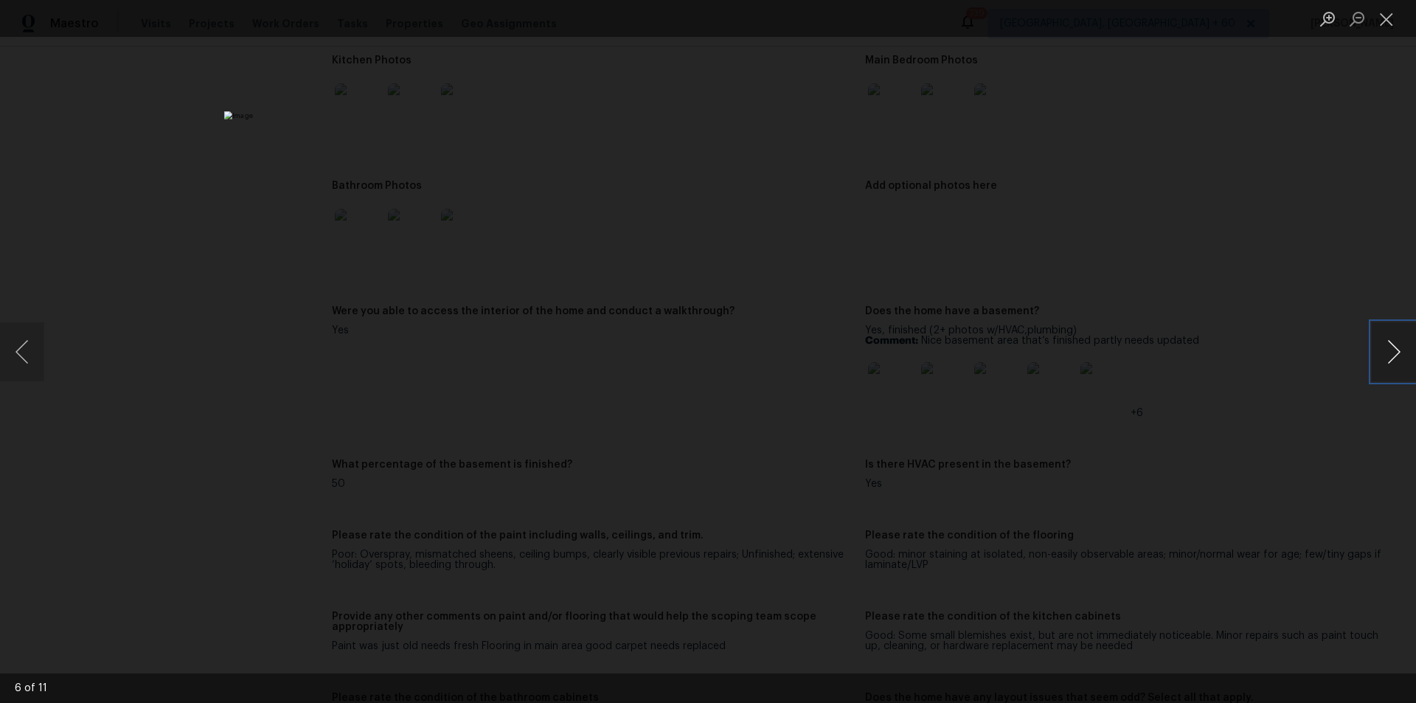
click at [1383, 344] on button "Next image" at bounding box center [1393, 351] width 44 height 59
click at [1380, 344] on button "Next image" at bounding box center [1393, 351] width 44 height 59
click at [1400, 15] on button "Close lightbox" at bounding box center [1385, 19] width 29 height 26
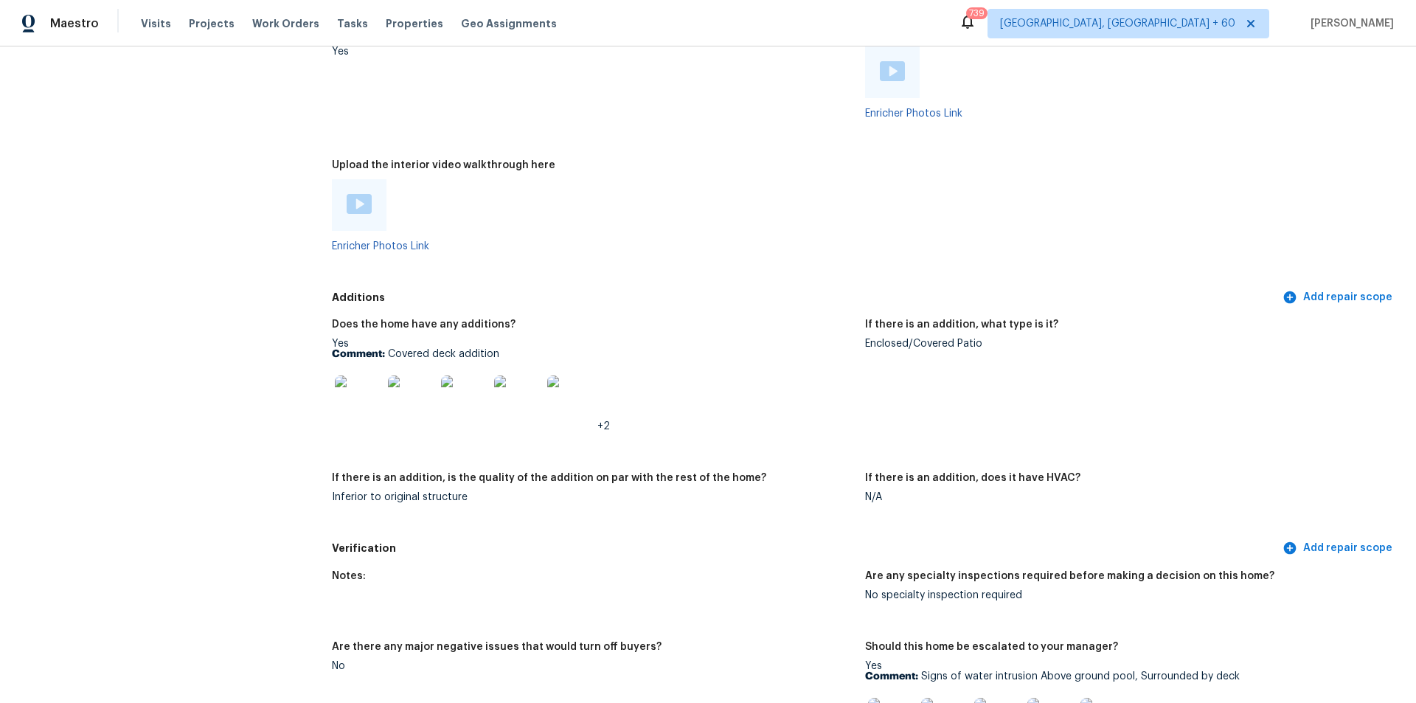
scroll to position [3147, 0]
click at [375, 378] on img at bounding box center [358, 397] width 47 height 47
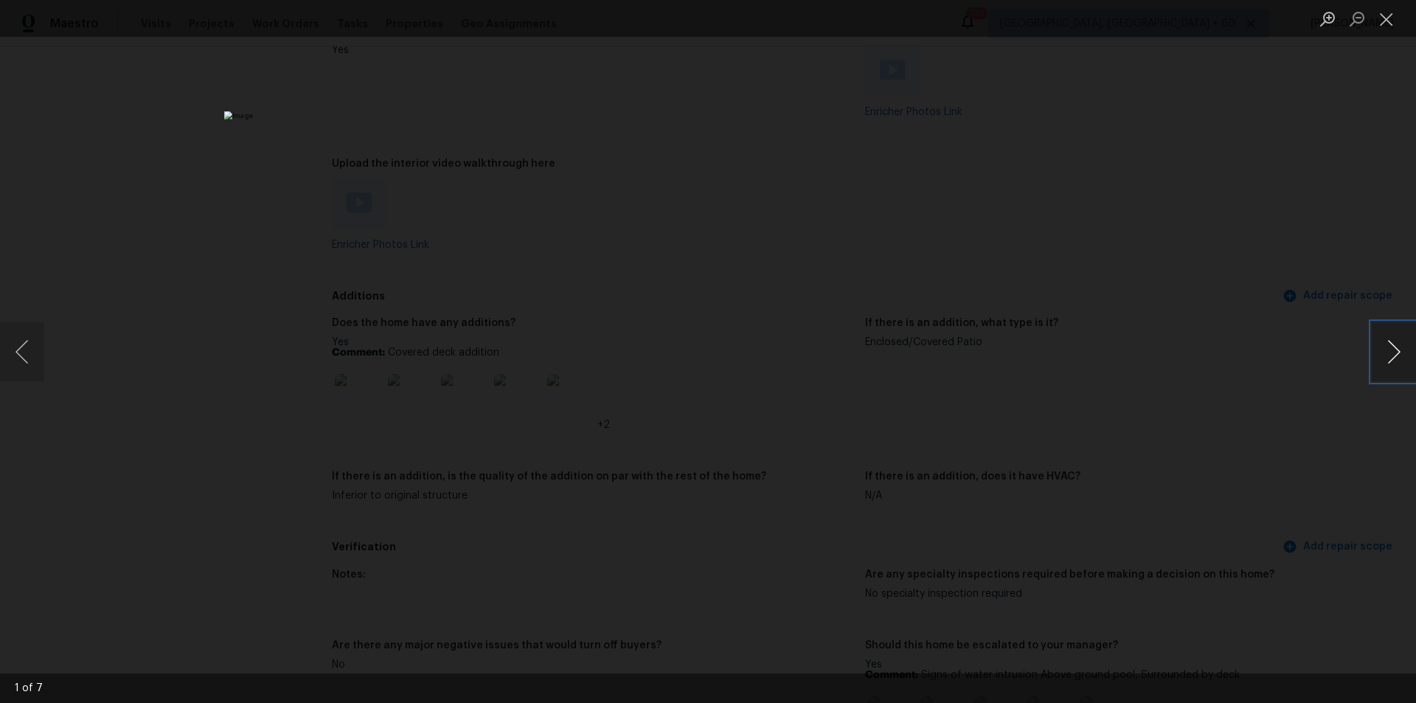
click at [1397, 343] on button "Next image" at bounding box center [1393, 351] width 44 height 59
click at [24, 362] on button "Previous image" at bounding box center [22, 351] width 44 height 59
click at [1385, 345] on button "Next image" at bounding box center [1393, 351] width 44 height 59
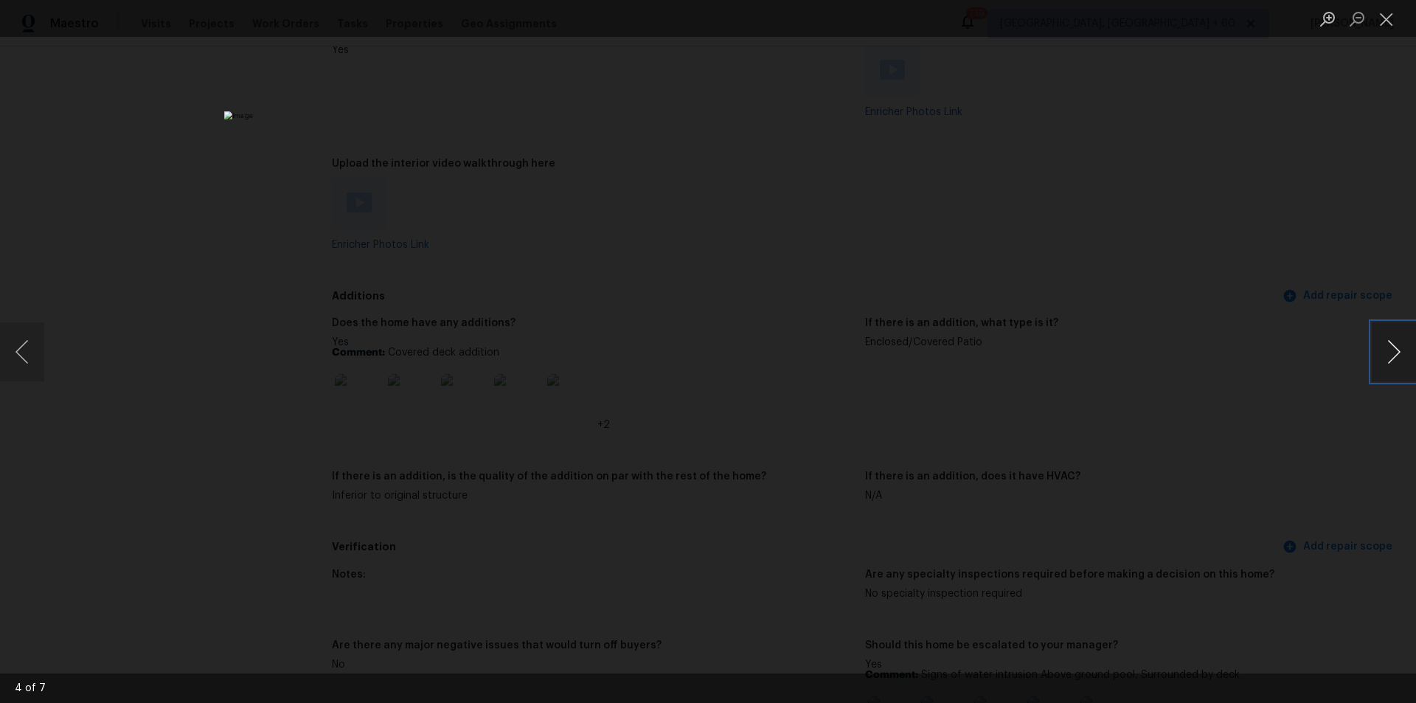
click at [1385, 345] on button "Next image" at bounding box center [1393, 351] width 44 height 59
click at [34, 348] on button "Previous image" at bounding box center [22, 351] width 44 height 59
click at [1394, 355] on button "Next image" at bounding box center [1393, 351] width 44 height 59
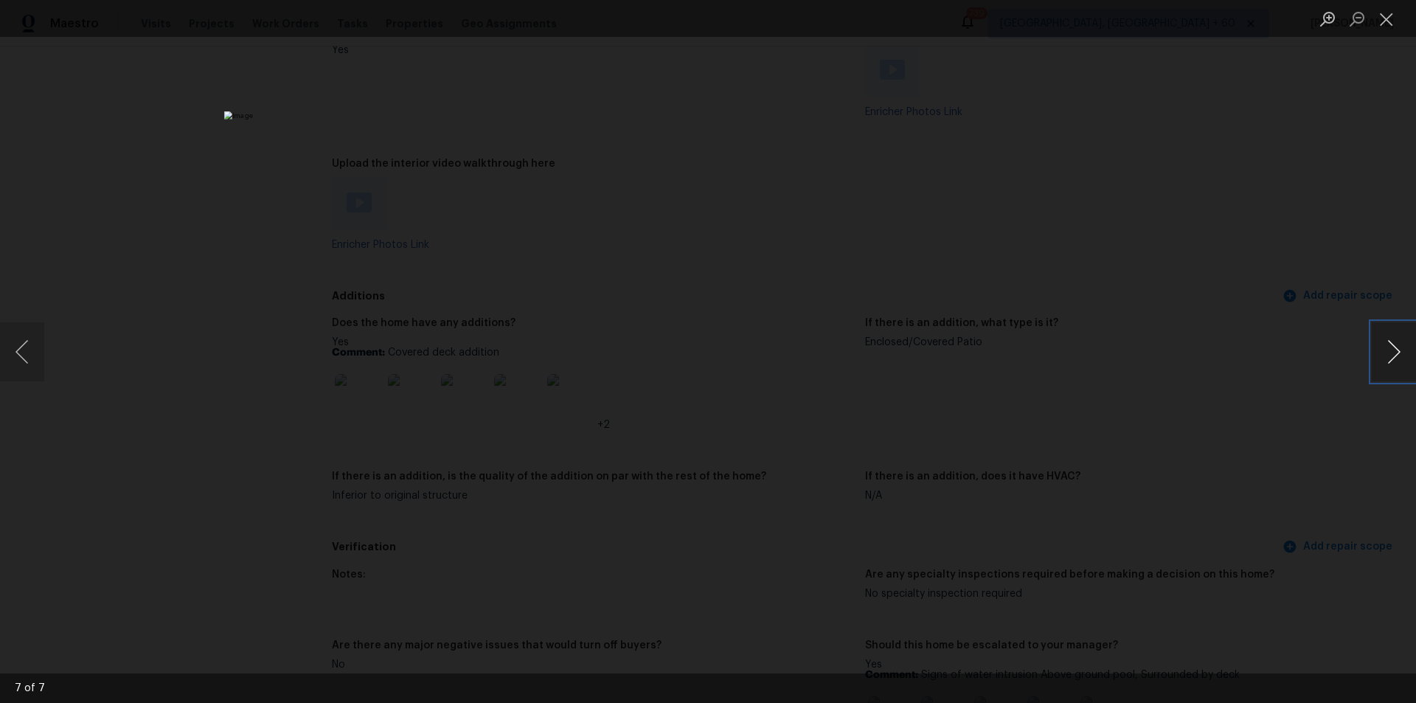
click at [1394, 355] on button "Next image" at bounding box center [1393, 351] width 44 height 59
click at [25, 355] on button "Previous image" at bounding box center [22, 351] width 44 height 59
